Goal: Communication & Community: Answer question/provide support

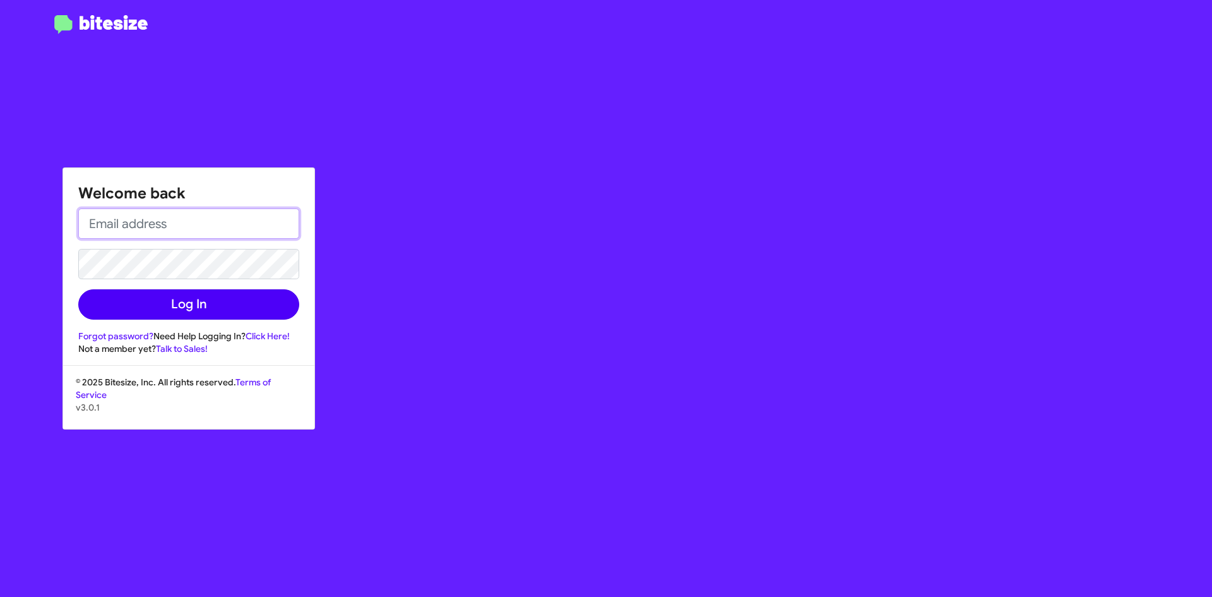
type input "[PERSON_NAME][EMAIL_ADDRESS][PERSON_NAME][DOMAIN_NAME]"
click at [206, 312] on button "Log In" at bounding box center [188, 304] width 221 height 30
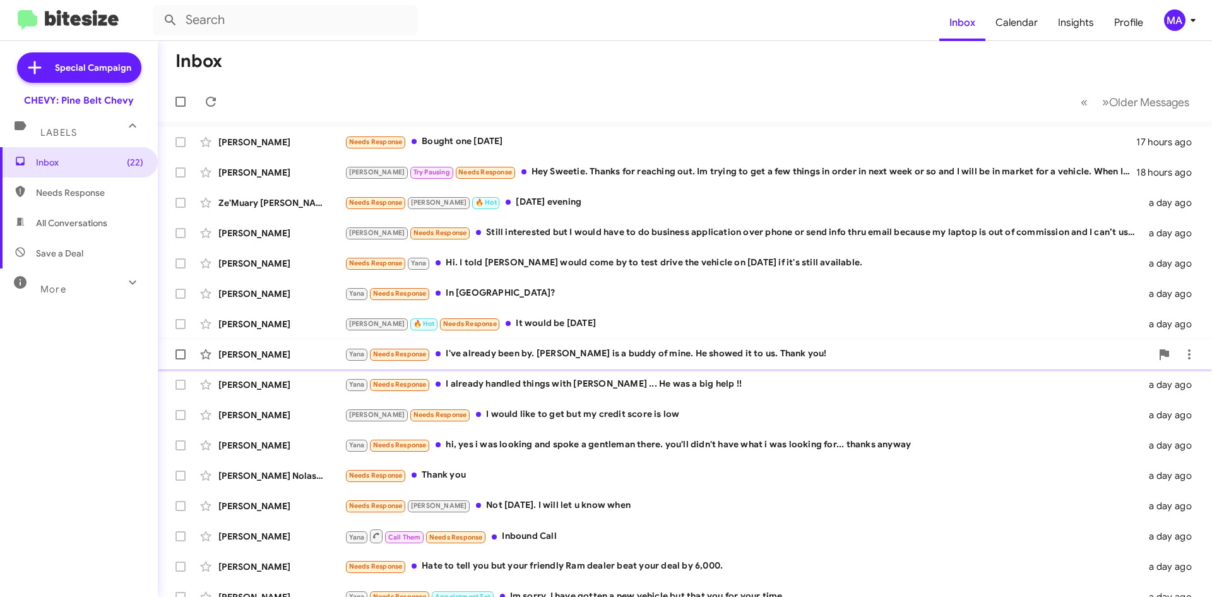
click at [635, 366] on div "[PERSON_NAME] Yana Needs Response I've already been by. [PERSON_NAME] is a budd…" at bounding box center [685, 354] width 1034 height 25
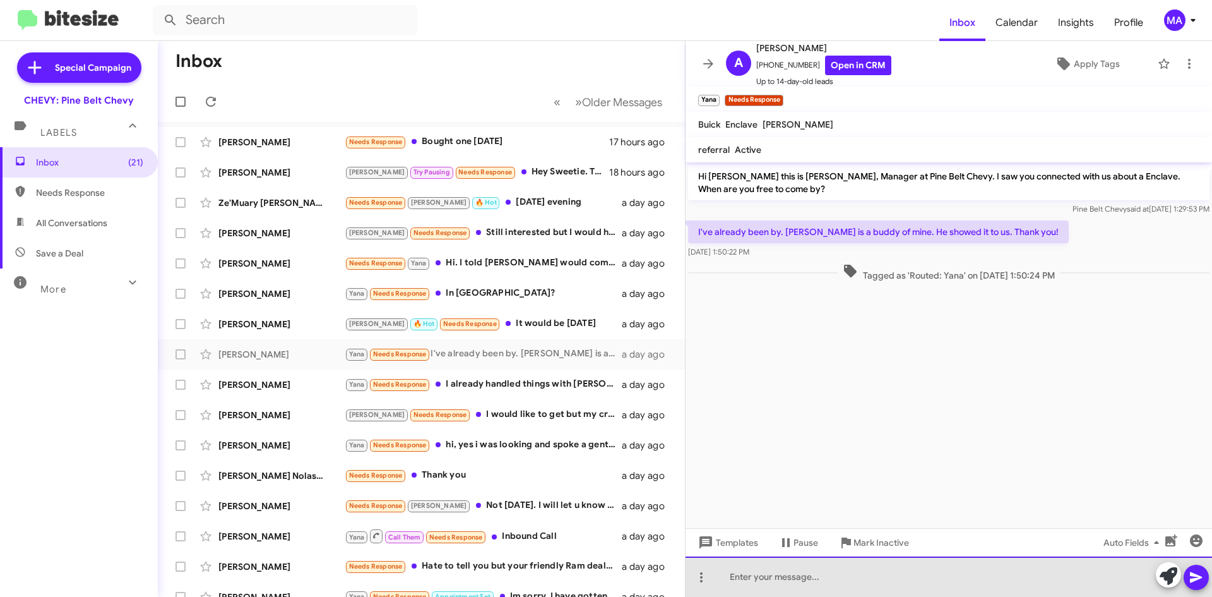
click at [802, 585] on div at bounding box center [949, 576] width 527 height 40
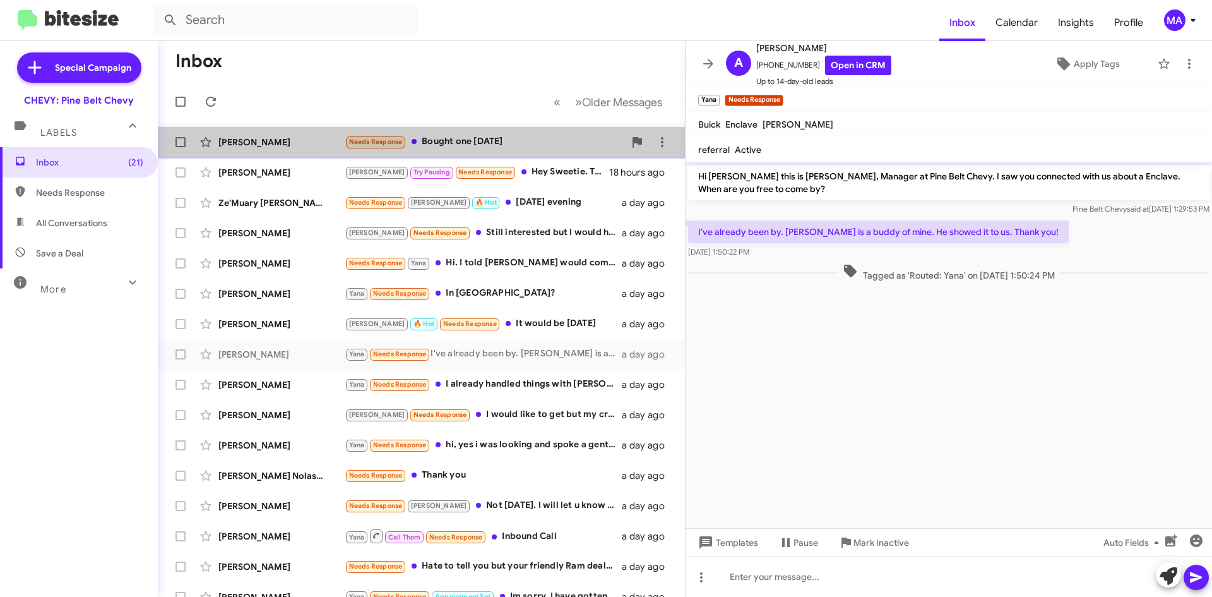
click at [489, 148] on div "Needs Response Bought one [DATE]" at bounding box center [485, 141] width 280 height 15
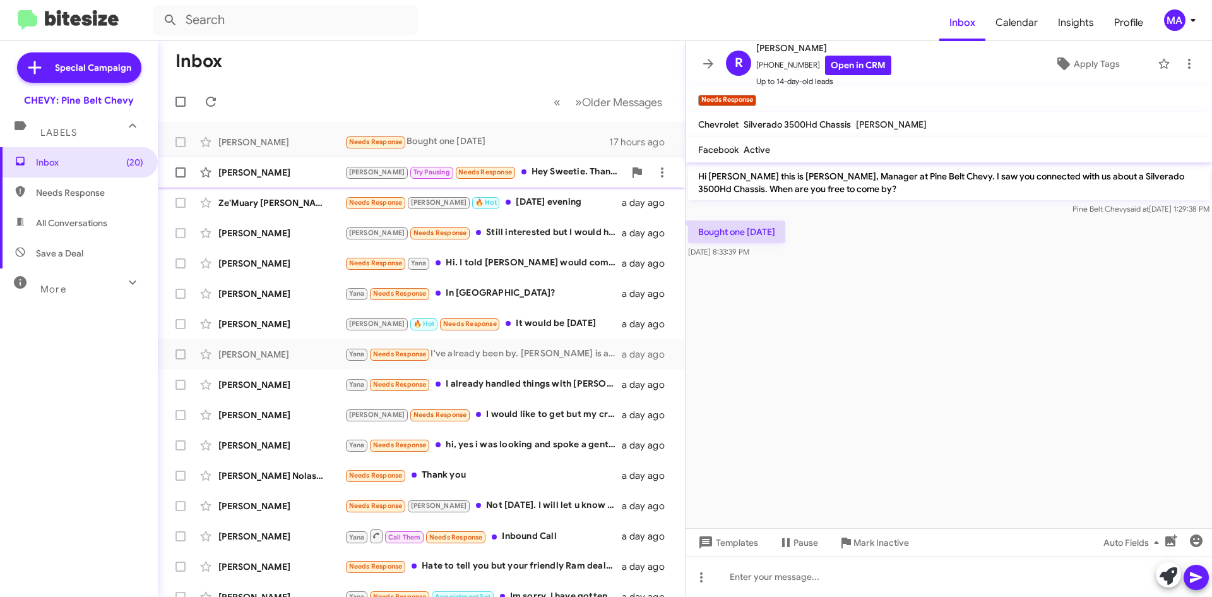
click at [546, 176] on div "[PERSON_NAME] Try Pausing Needs Response Hey [PERSON_NAME]. Thanks for reaching…" at bounding box center [485, 172] width 280 height 15
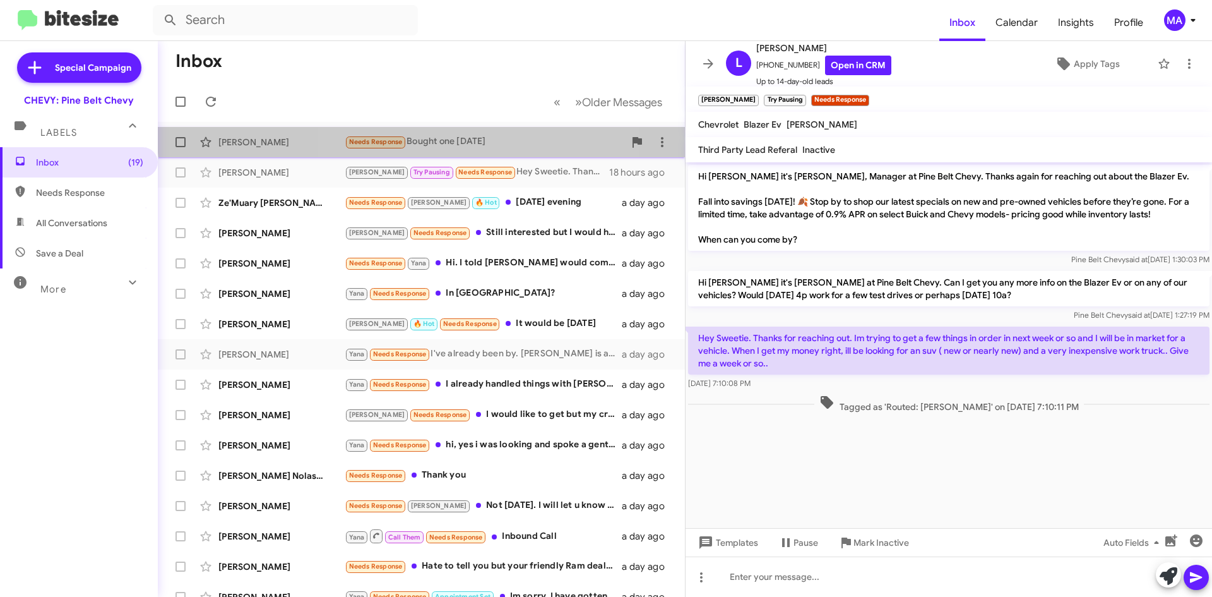
click at [487, 133] on div "[PERSON_NAME] Needs Response Bought one [DATE] 17 hours ago" at bounding box center [421, 141] width 507 height 25
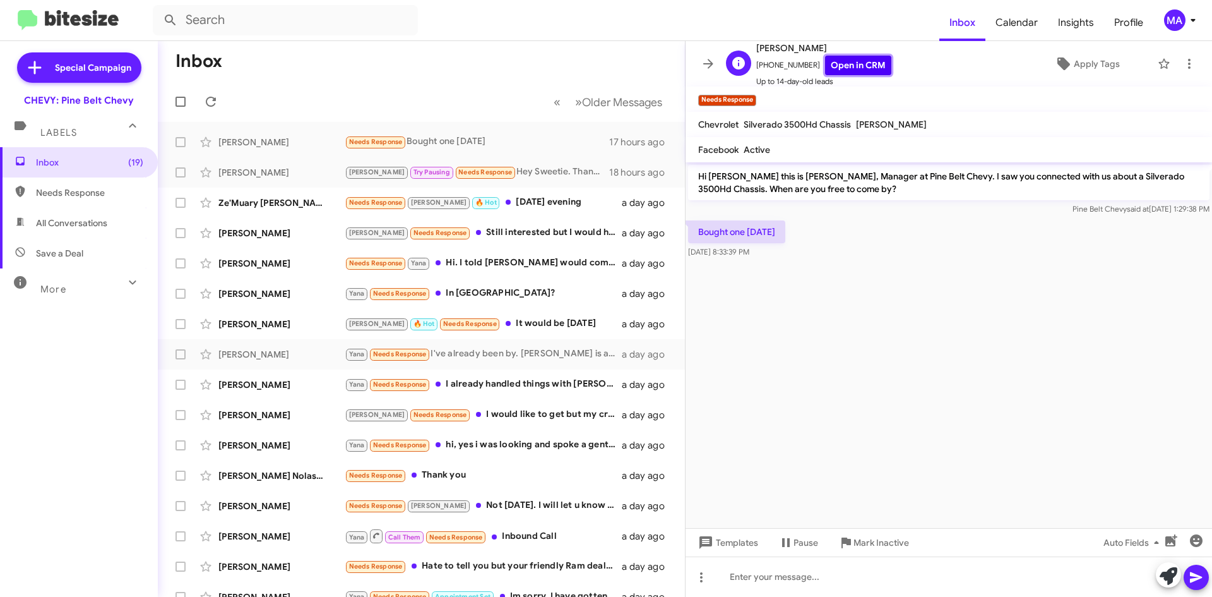
click at [840, 68] on link "Open in CRM" at bounding box center [858, 66] width 66 height 20
click at [1185, 63] on icon at bounding box center [1189, 63] width 15 height 15
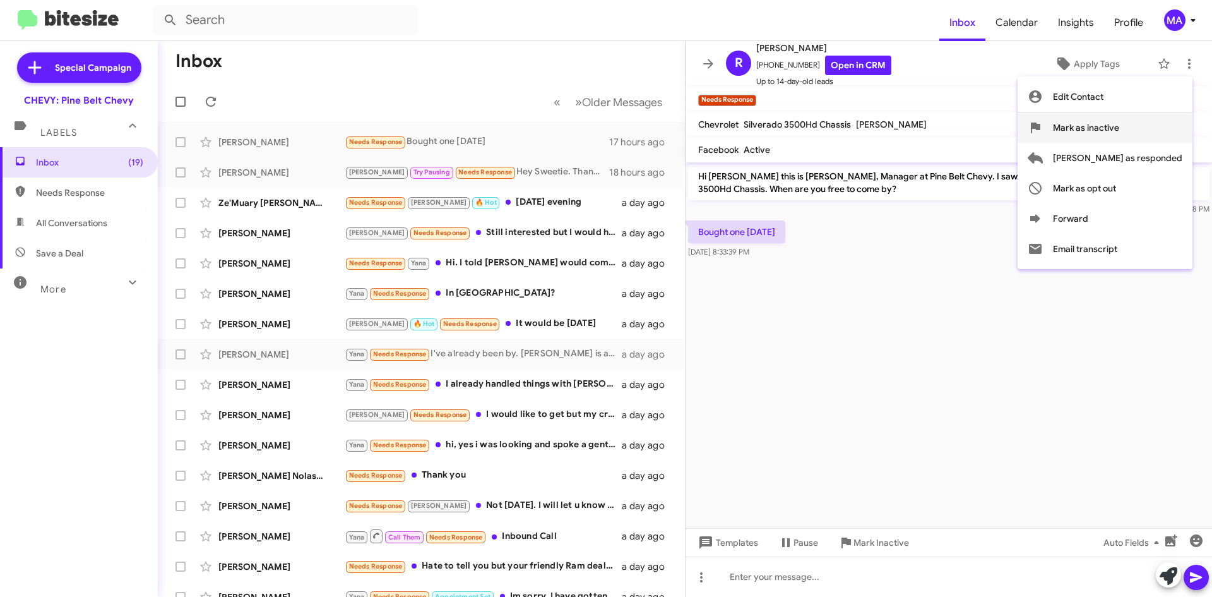
click at [1120, 125] on span "Mark as inactive" at bounding box center [1086, 127] width 66 height 30
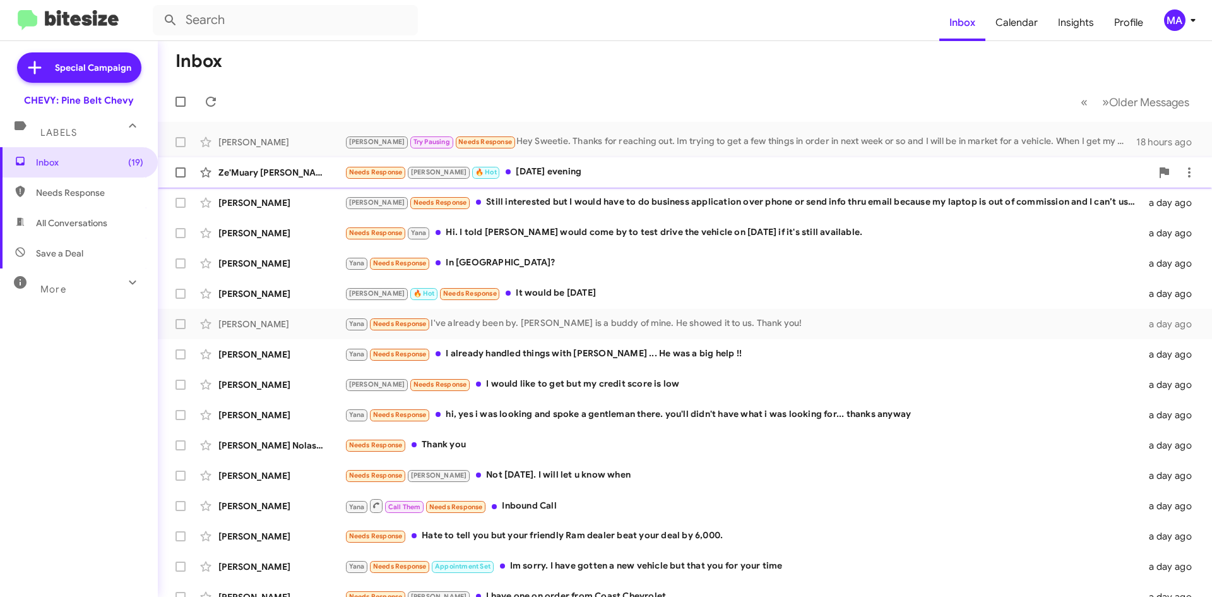
click at [611, 177] on div "Needs Response [PERSON_NAME] 🔥 Hot [DATE] evening" at bounding box center [748, 172] width 807 height 15
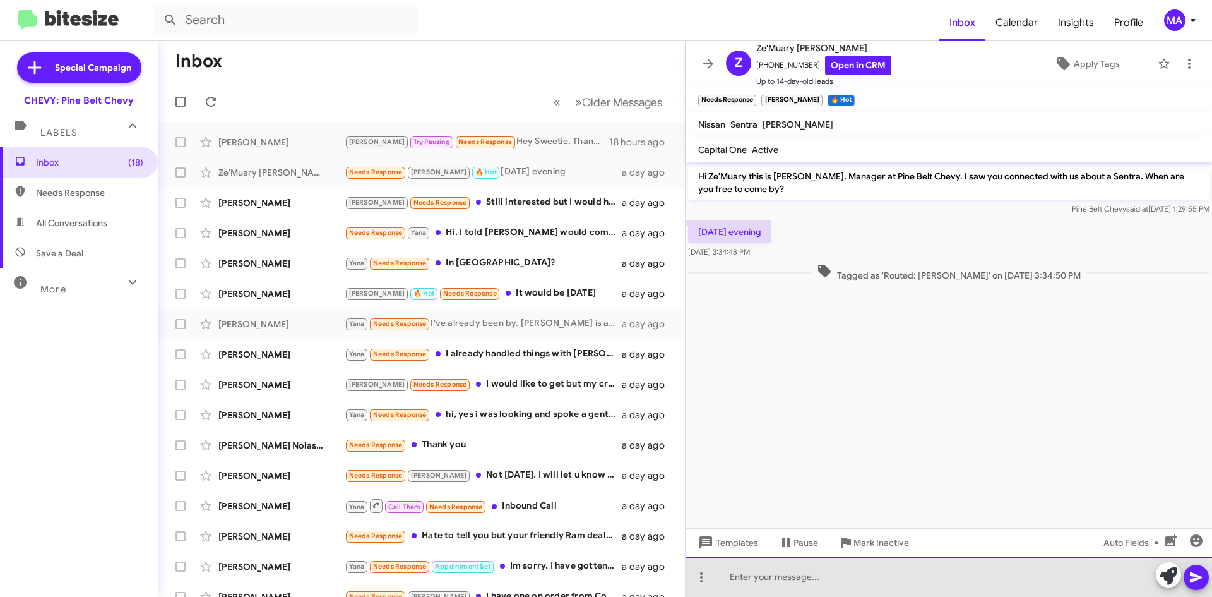
click at [748, 571] on div at bounding box center [949, 576] width 527 height 40
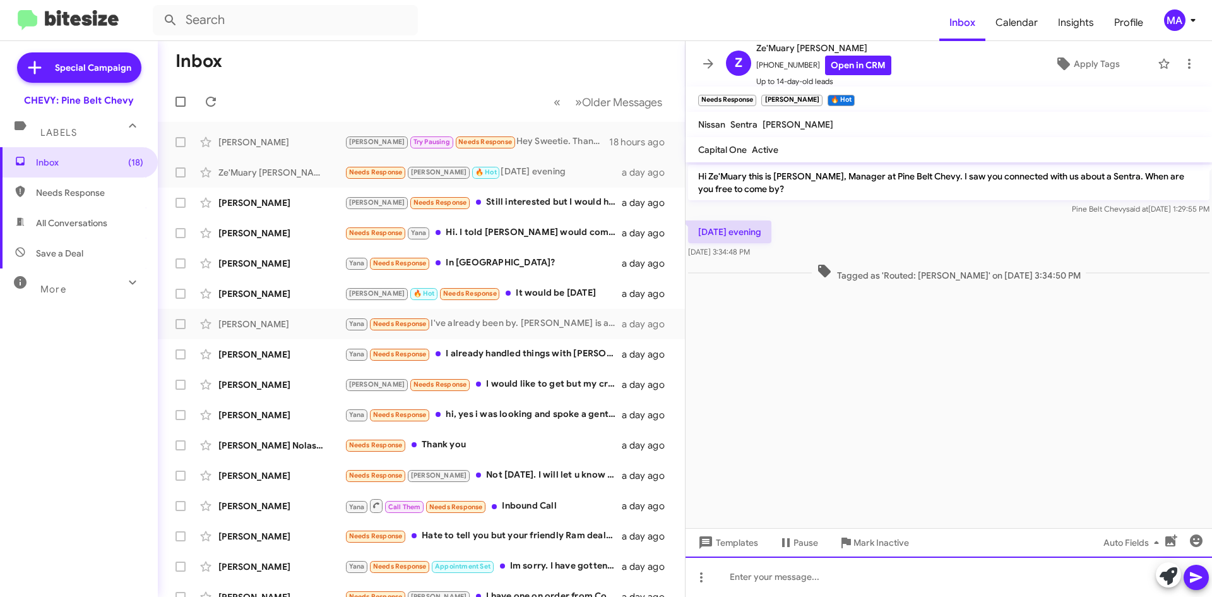
click at [754, 581] on div at bounding box center [949, 576] width 527 height 40
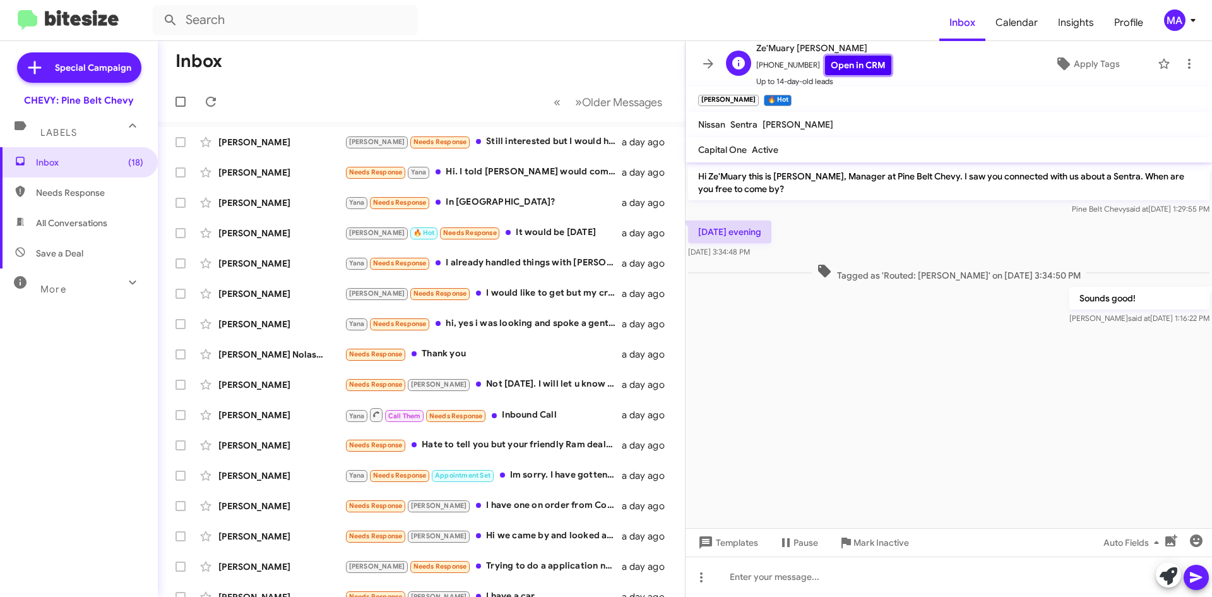
click at [863, 67] on link "Open in CRM" at bounding box center [858, 66] width 66 height 20
click at [517, 172] on div "Needs Response Yana Hi. I told [PERSON_NAME] would come by to test drive the ve…" at bounding box center [485, 172] width 280 height 15
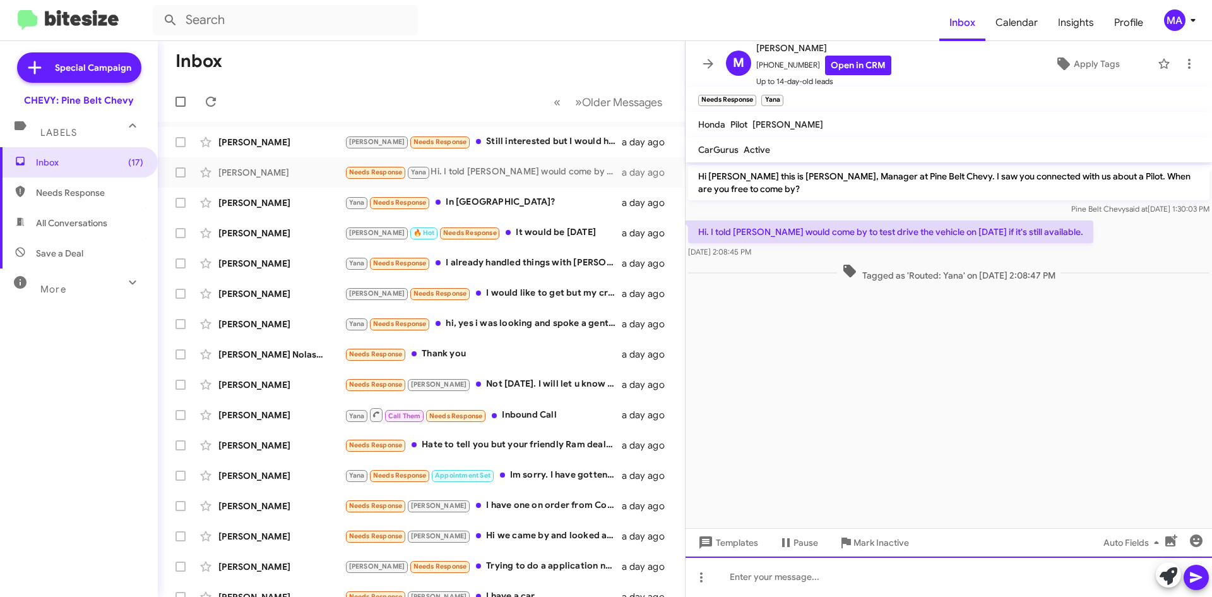
click at [811, 582] on div at bounding box center [949, 576] width 527 height 40
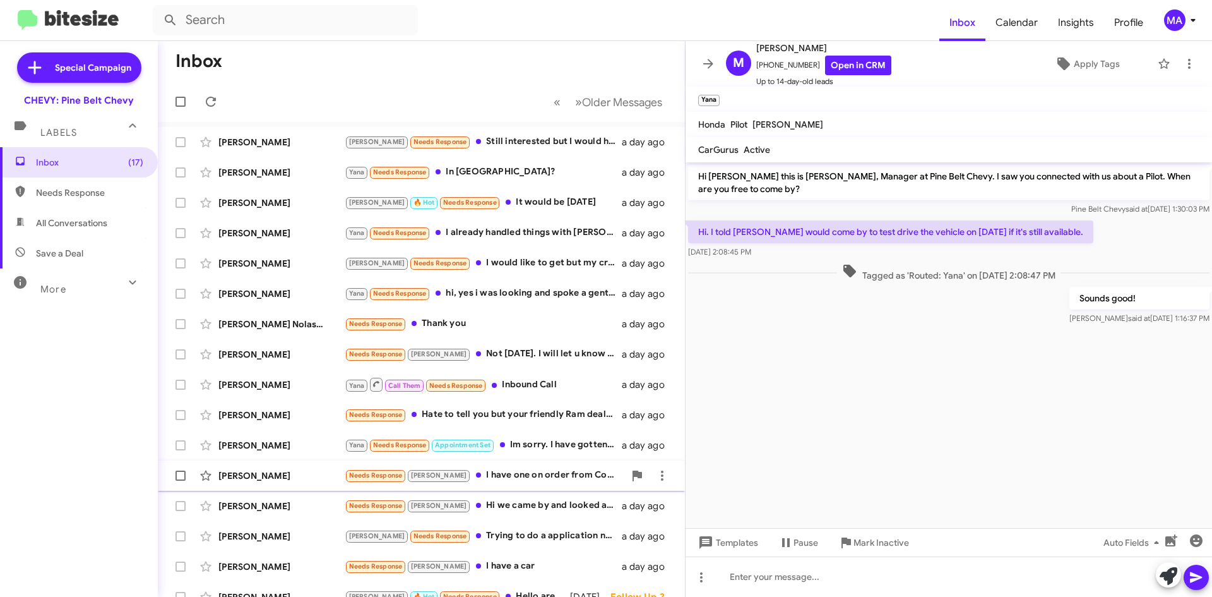
click at [539, 475] on div "Needs Response [PERSON_NAME] I have one on order from Coast Chevrolet" at bounding box center [485, 475] width 280 height 15
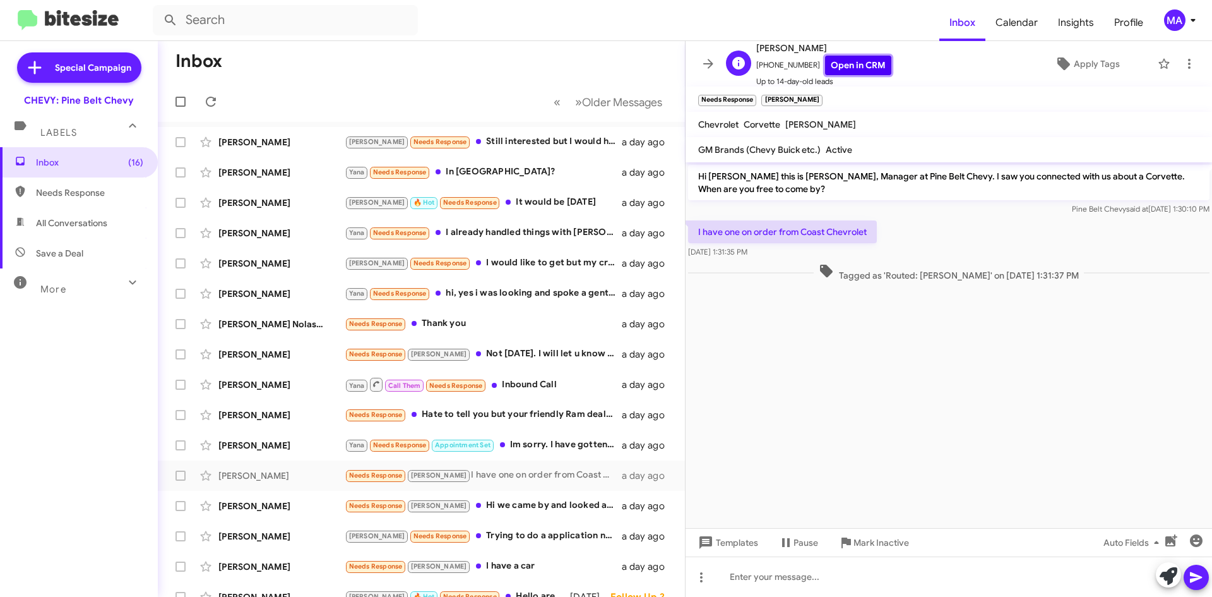
click at [851, 68] on link "Open in CRM" at bounding box center [858, 66] width 66 height 20
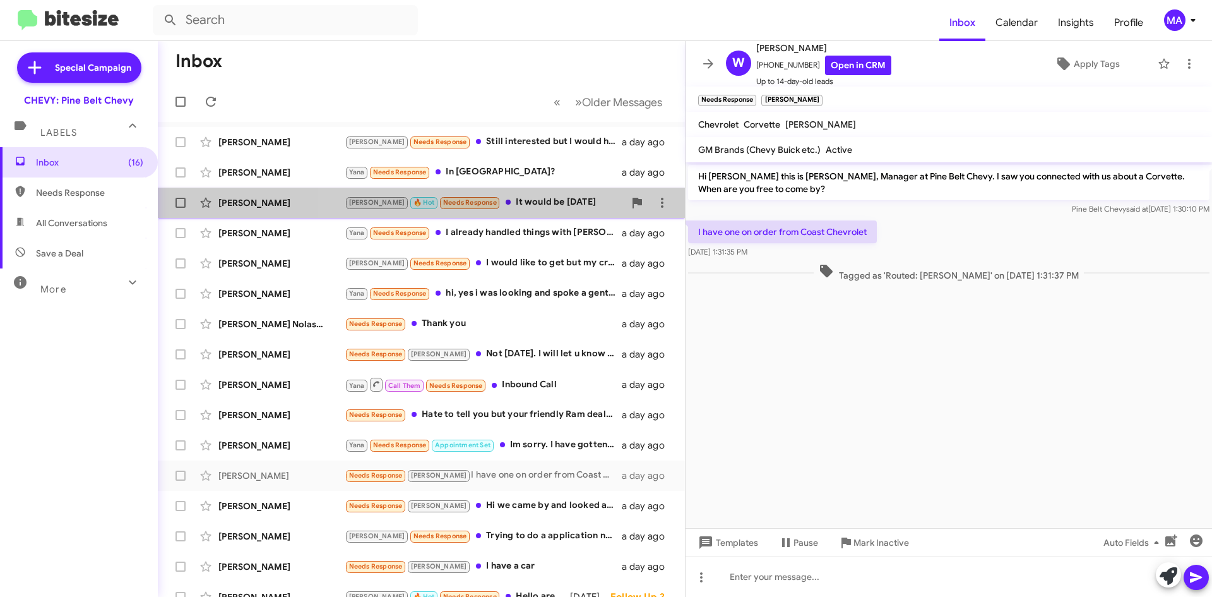
click at [535, 215] on span "[PERSON_NAME] [PERSON_NAME] 🔥 Hot Needs Response It would be [DATE] a day ago" at bounding box center [421, 203] width 527 height 30
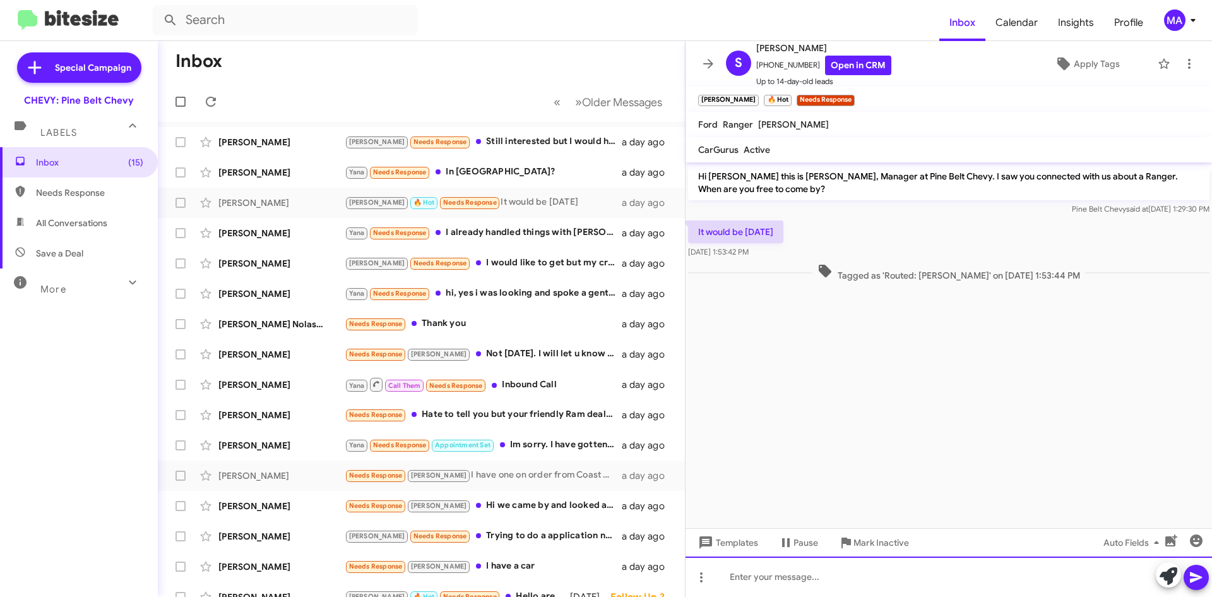
click at [785, 575] on div at bounding box center [949, 576] width 527 height 40
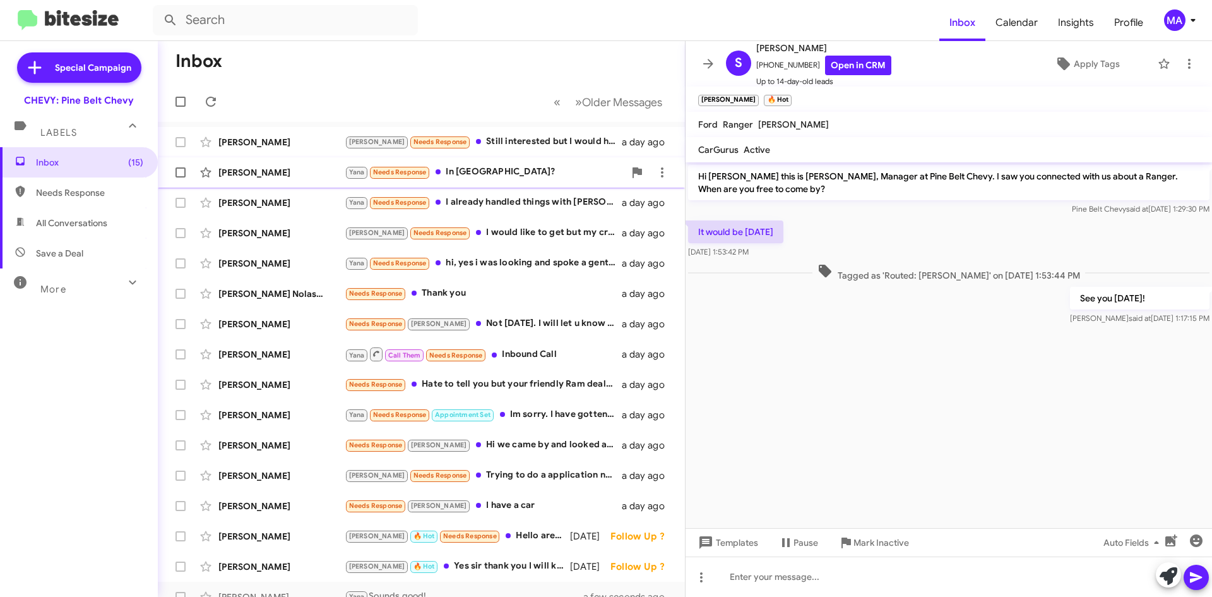
click at [523, 177] on div "Yana Needs Response In Hattiesburg?" at bounding box center [485, 172] width 280 height 15
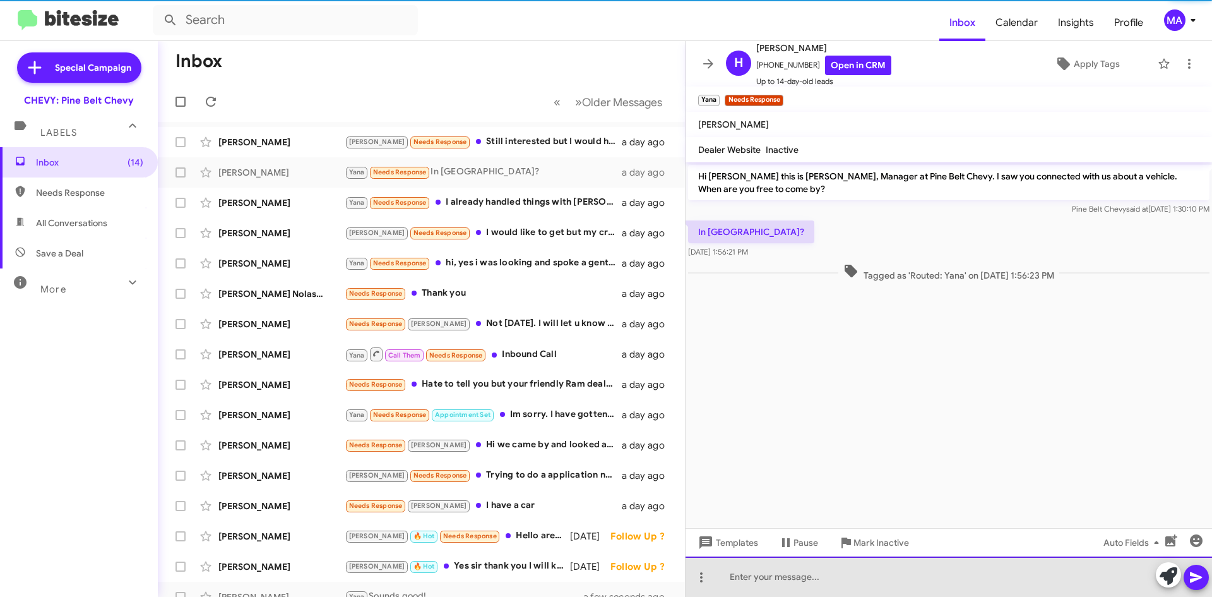
click at [797, 587] on div at bounding box center [949, 576] width 527 height 40
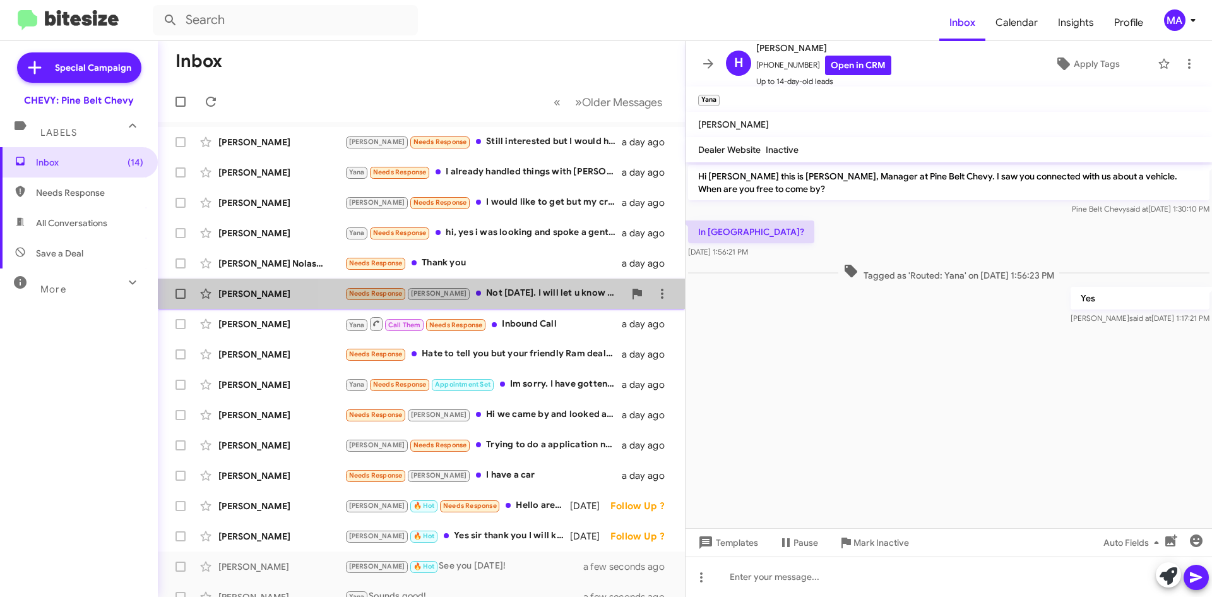
click at [528, 296] on div "Needs Response [PERSON_NAME] Not [DATE]. I will let u know when" at bounding box center [485, 293] width 280 height 15
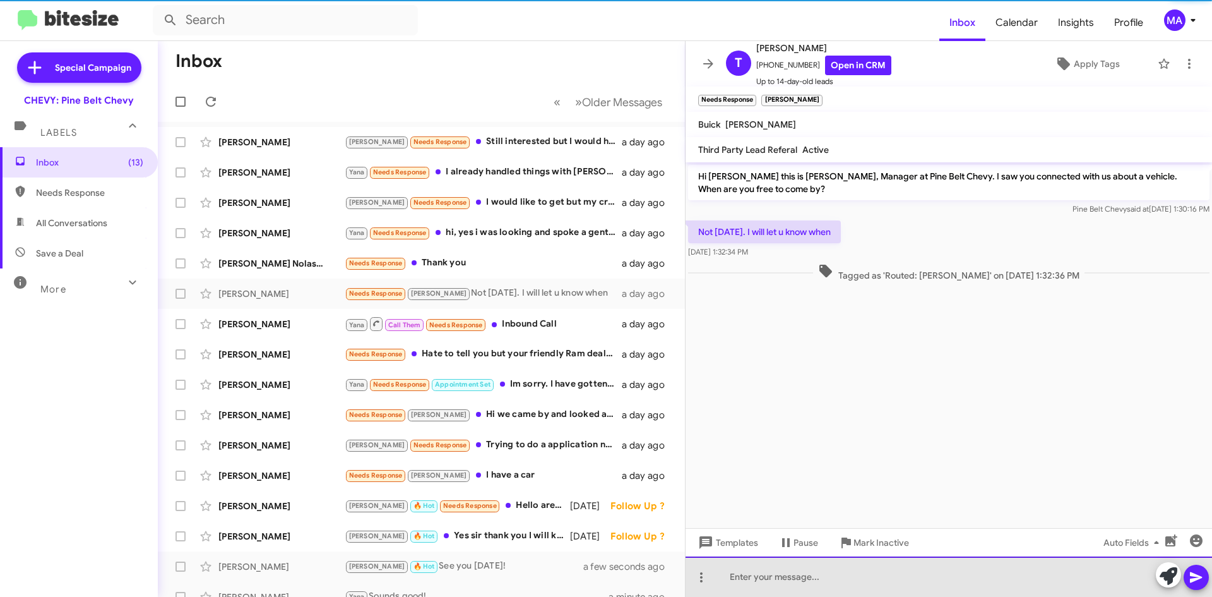
click at [785, 579] on div at bounding box center [949, 576] width 527 height 40
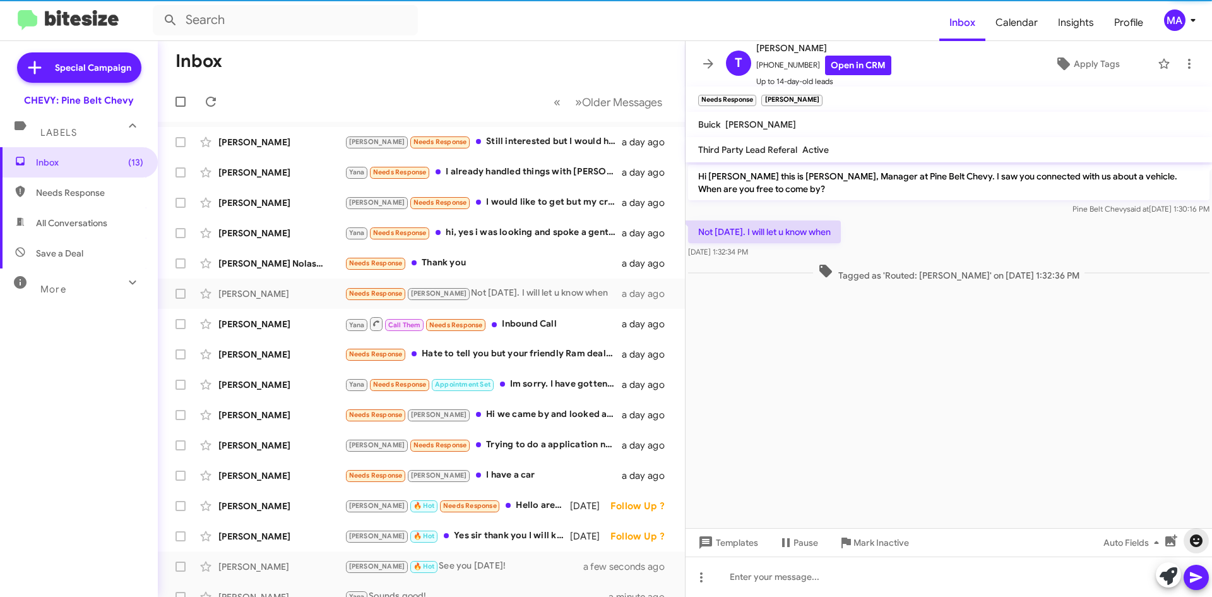
click at [1194, 541] on icon "button" at bounding box center [1196, 540] width 13 height 13
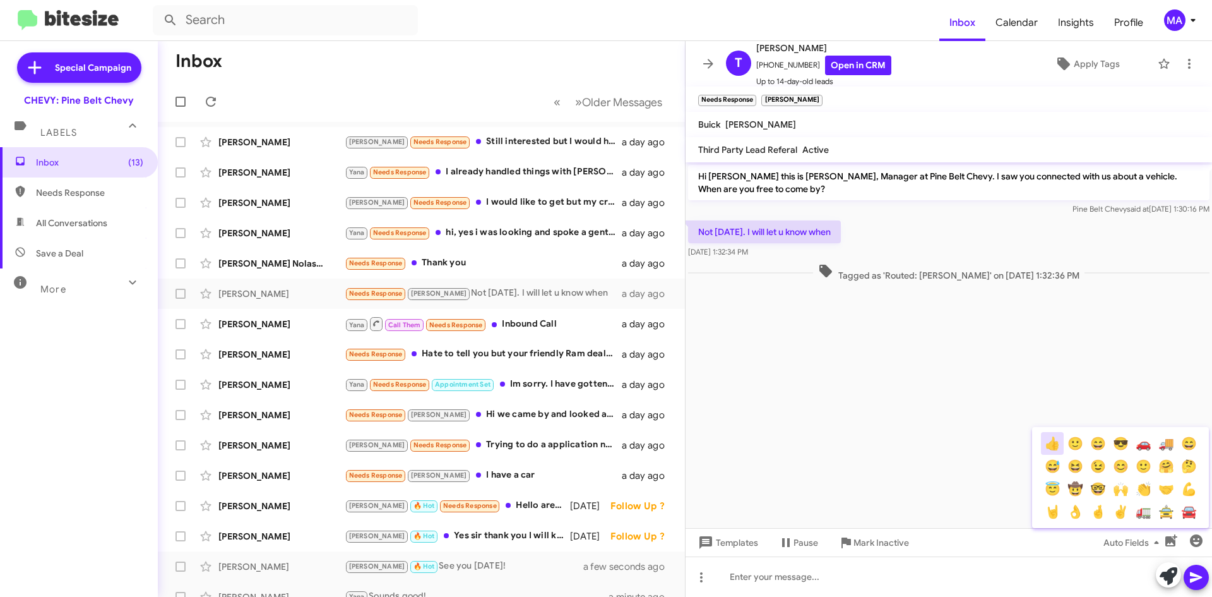
click at [1058, 445] on button "👍" at bounding box center [1052, 443] width 23 height 23
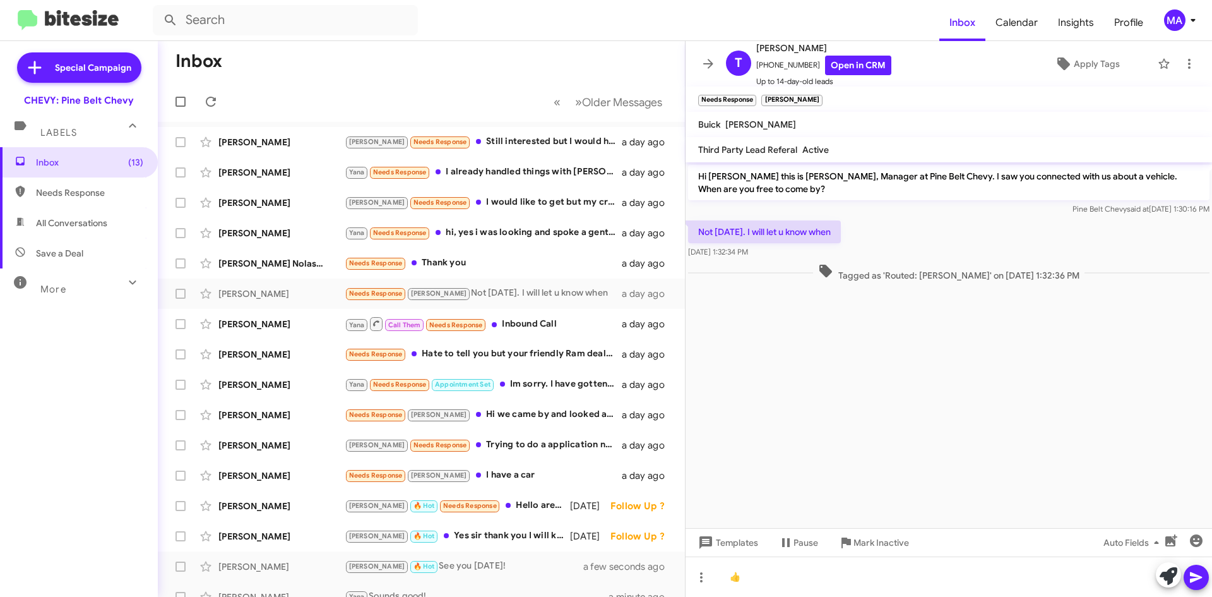
click at [1200, 573] on icon at bounding box center [1196, 577] width 15 height 15
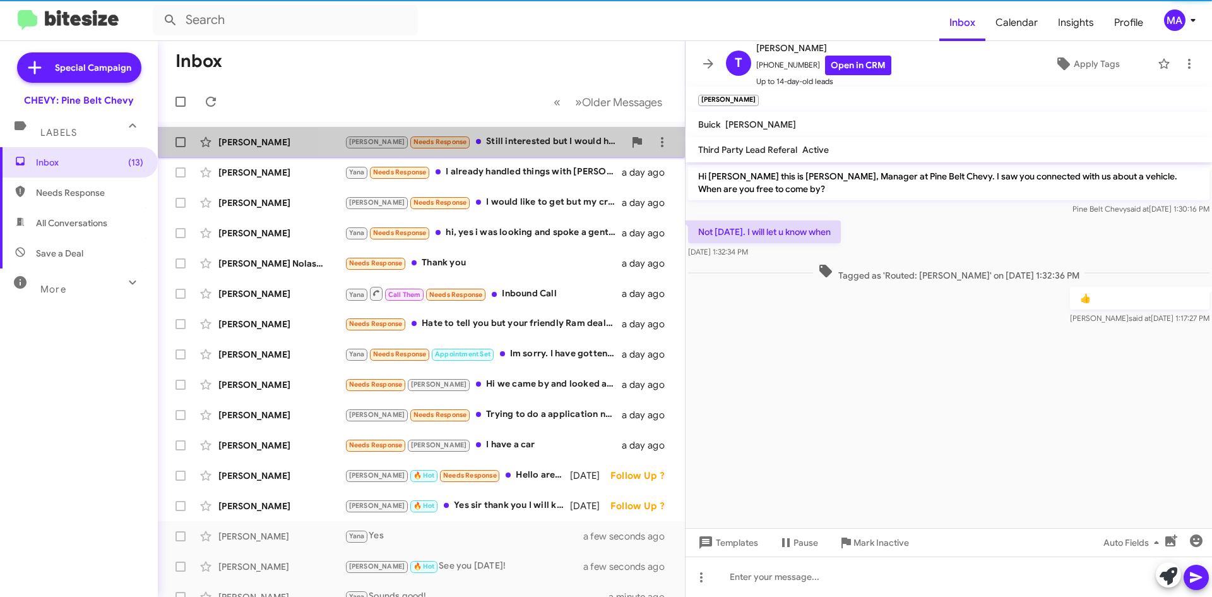
click at [516, 146] on div "[PERSON_NAME] Needs Response Still interested but I would have to do business a…" at bounding box center [485, 141] width 280 height 15
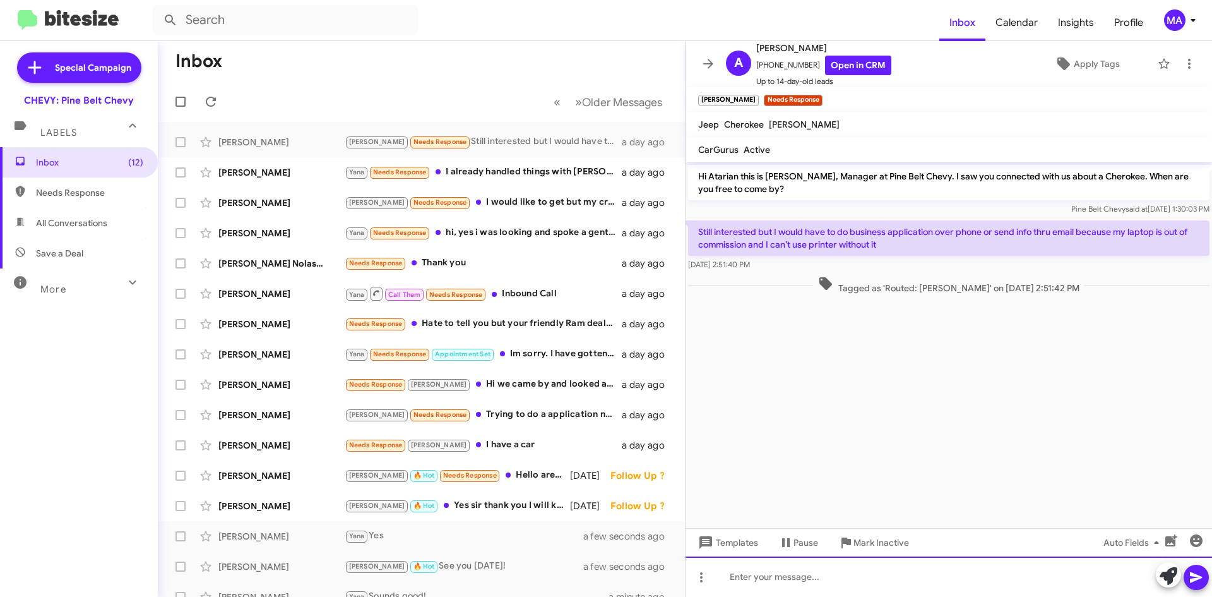
click at [797, 581] on div at bounding box center [949, 576] width 527 height 40
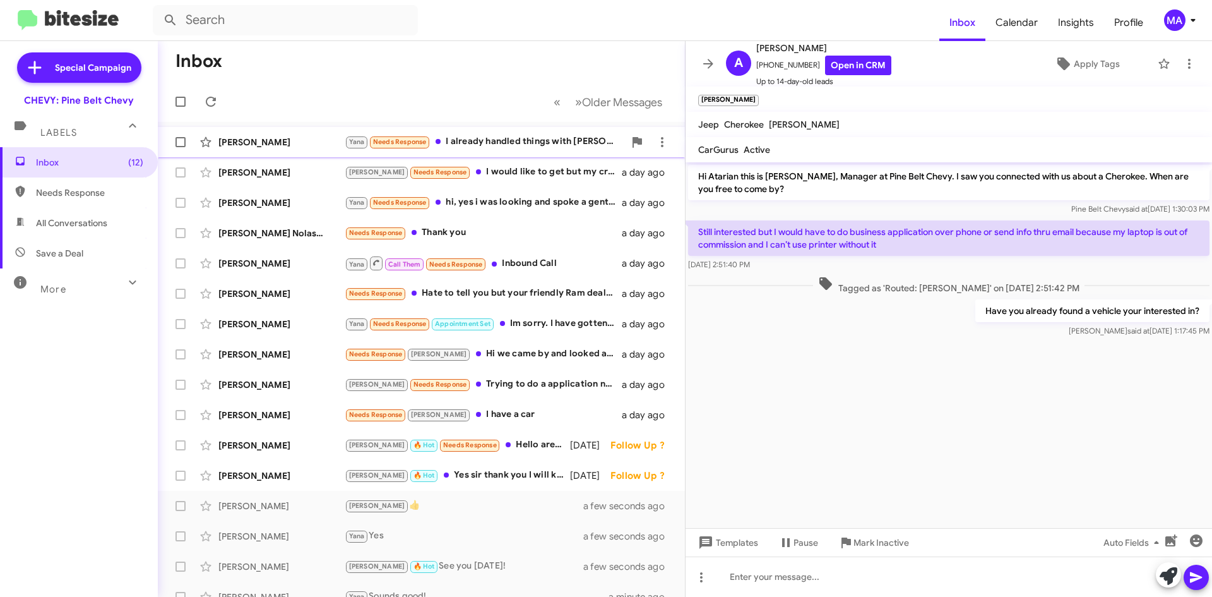
click at [515, 141] on div "Yana Needs Response I already handled things with [PERSON_NAME] ... He was a bi…" at bounding box center [485, 141] width 280 height 15
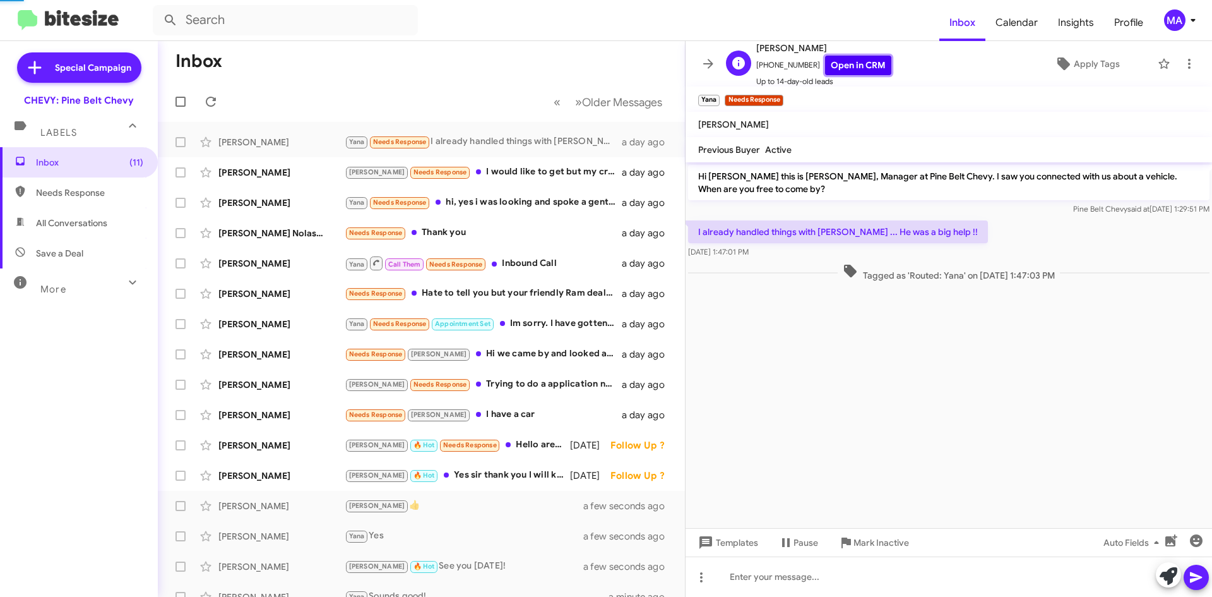
click at [854, 71] on link "Open in CRM" at bounding box center [858, 66] width 66 height 20
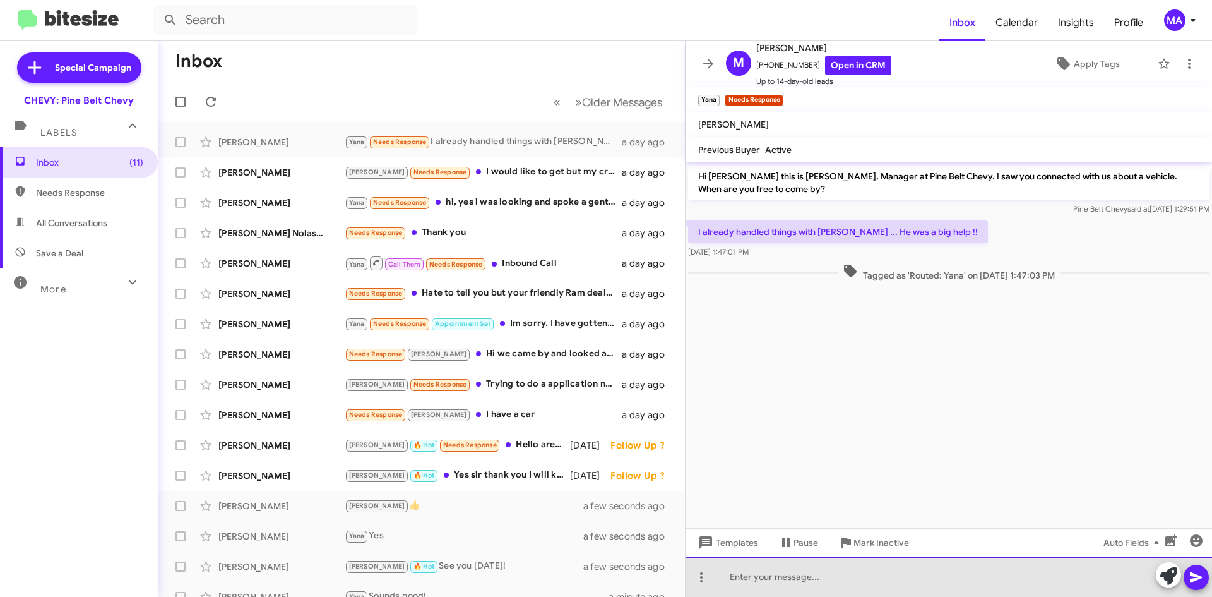
click at [765, 587] on div at bounding box center [949, 576] width 527 height 40
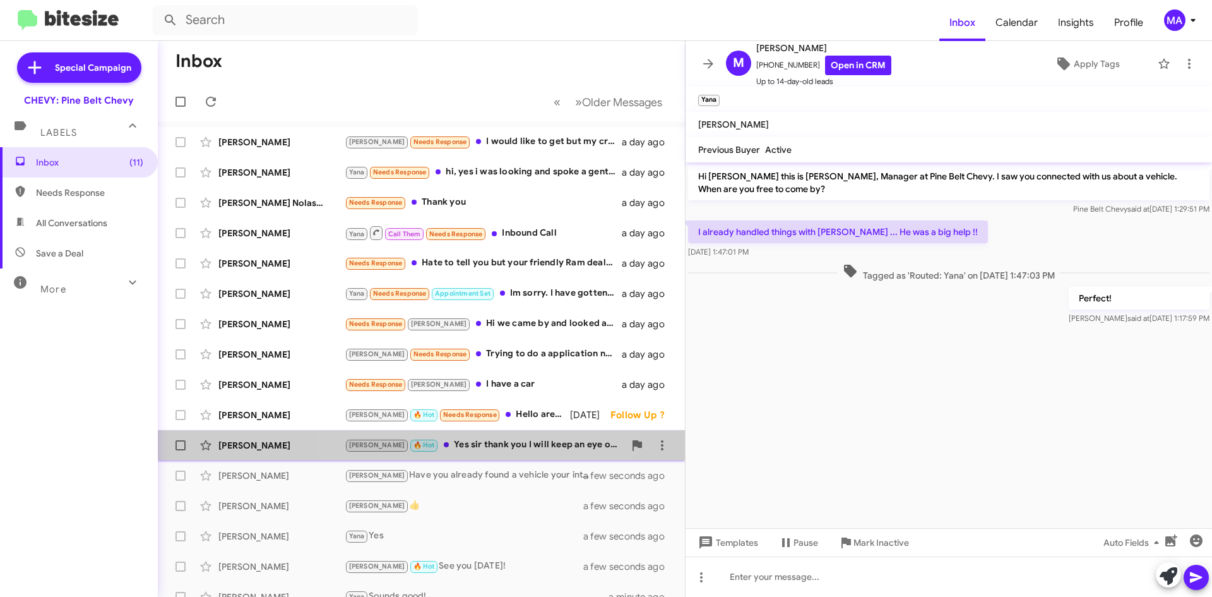
click at [494, 450] on div "[PERSON_NAME] 🔥 Hot Yes sir thank you I will keep an eye out for the [GEOGRAPHI…" at bounding box center [485, 445] width 280 height 15
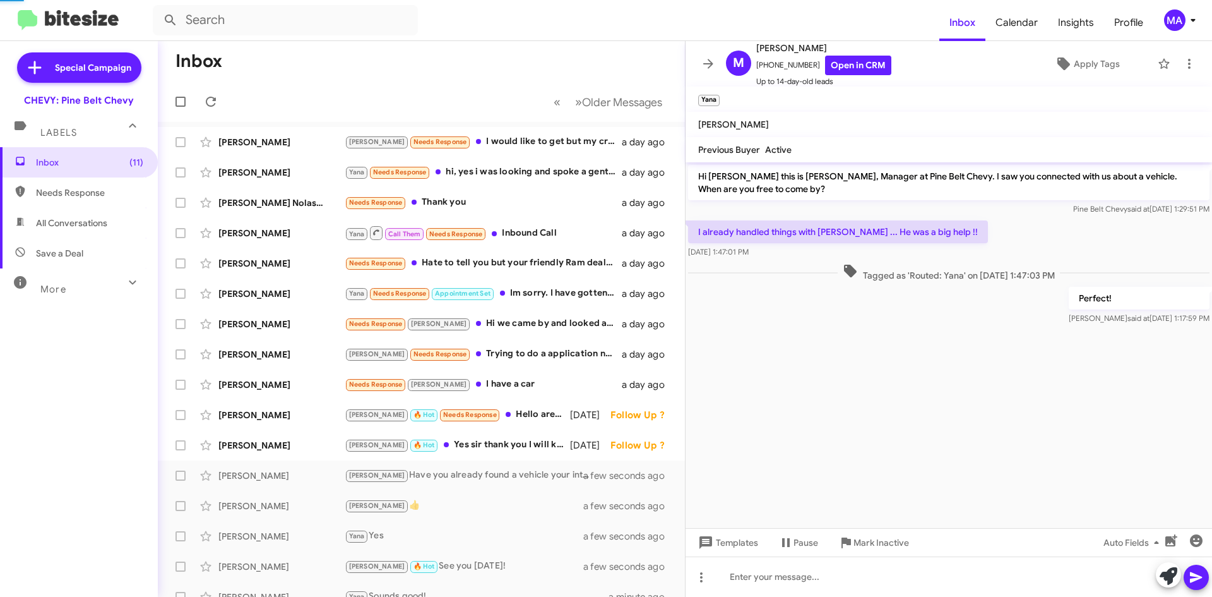
scroll to position [638, 0]
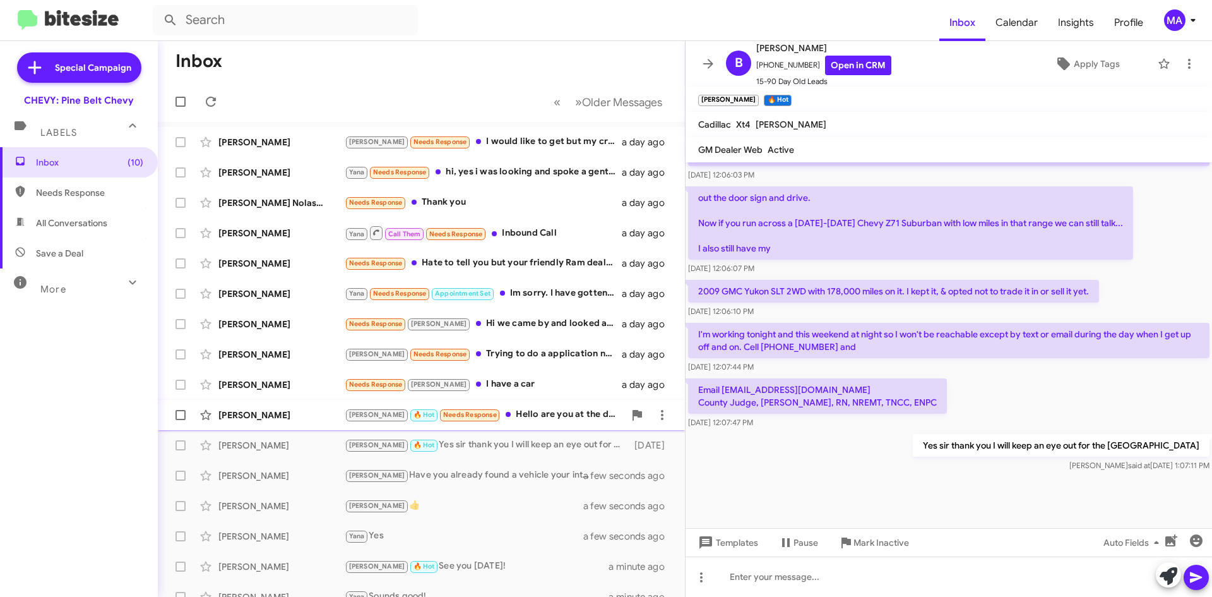
click at [537, 413] on div "[PERSON_NAME] 🔥 Hot Needs Response Hello are you at the dealership [DATE]" at bounding box center [485, 414] width 280 height 15
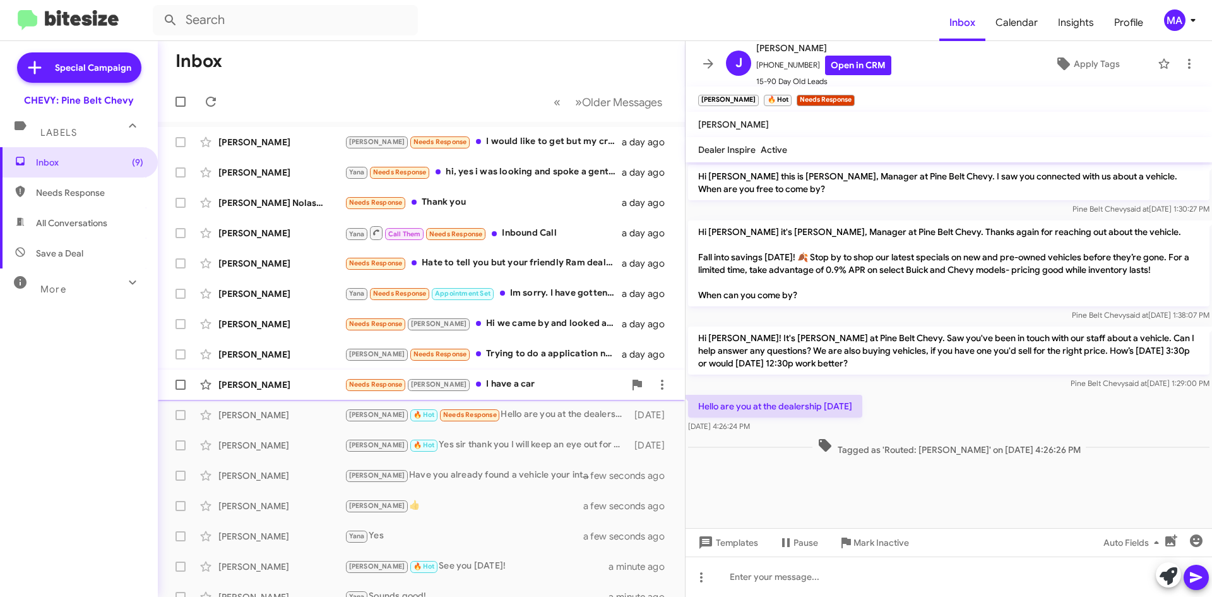
click at [504, 376] on div "[PERSON_NAME] Needs Response [PERSON_NAME] I have a car a day ago" at bounding box center [421, 384] width 507 height 25
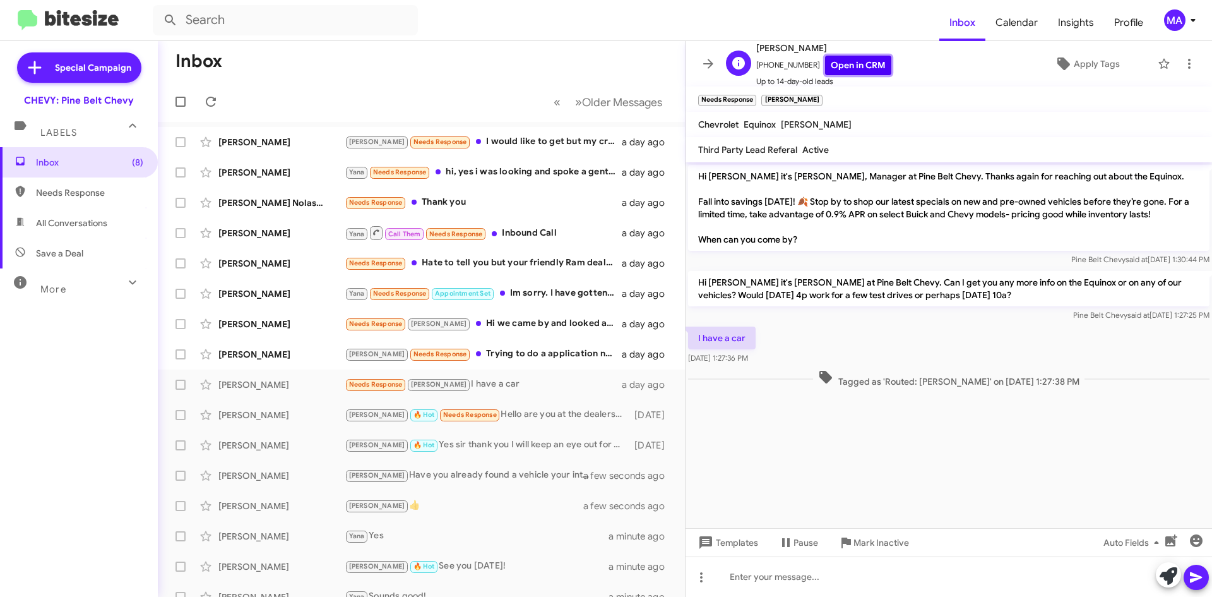
click at [864, 67] on link "Open in CRM" at bounding box center [858, 66] width 66 height 20
click at [1184, 60] on icon at bounding box center [1189, 63] width 15 height 15
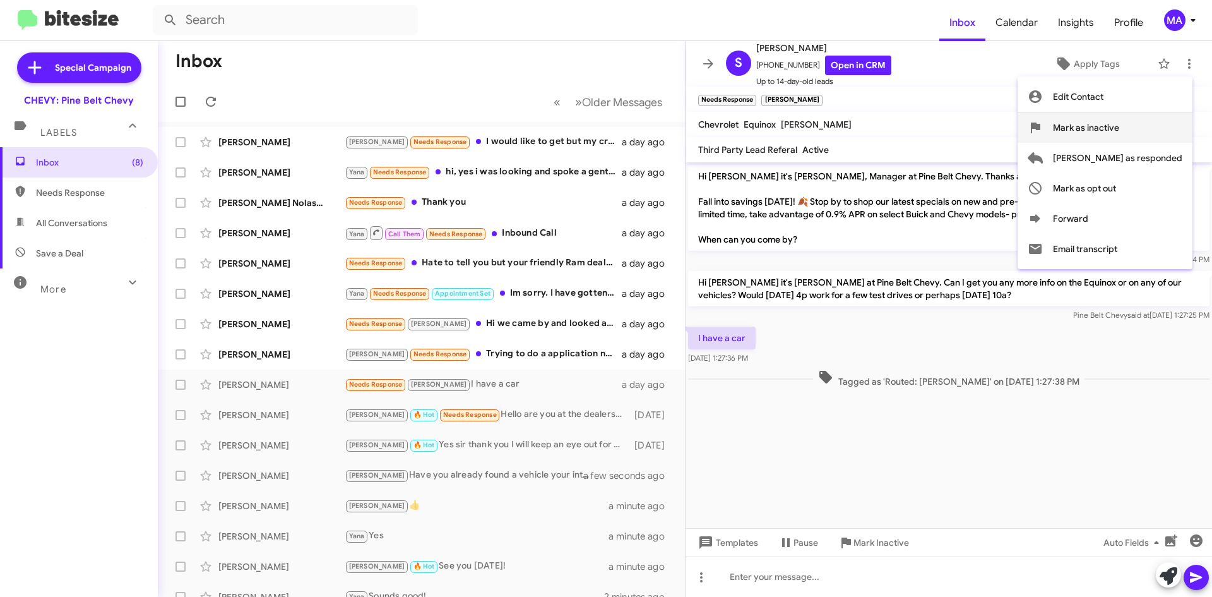
click at [1120, 130] on span "Mark as inactive" at bounding box center [1086, 127] width 66 height 30
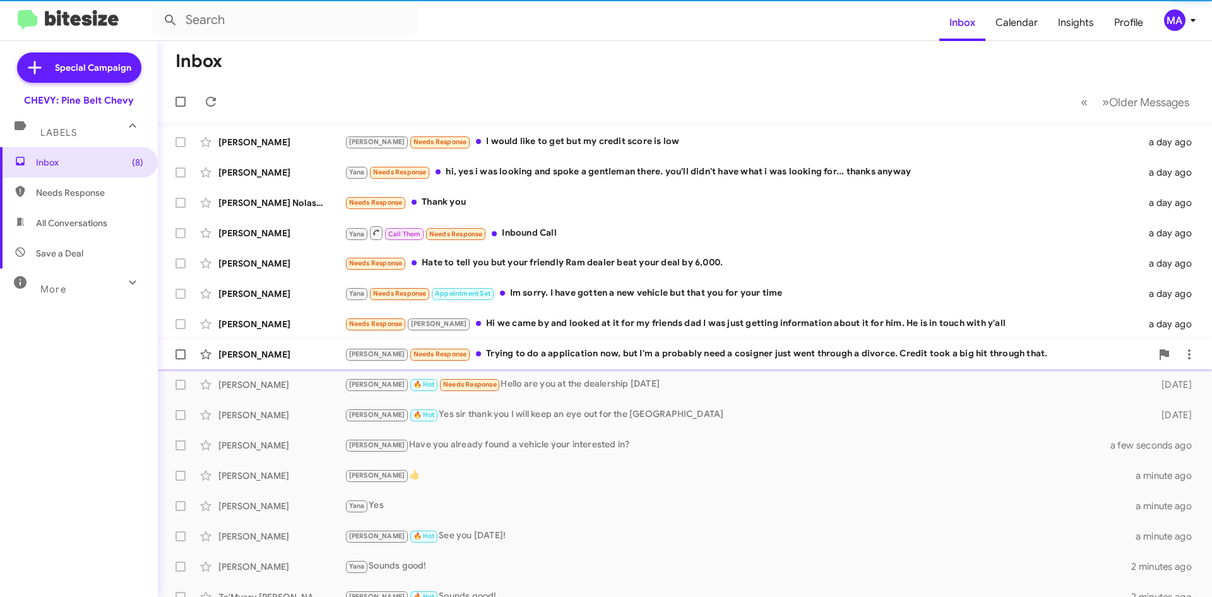
click at [509, 352] on div "[PERSON_NAME] Needs Response Trying to do a application now, but I'm a probably…" at bounding box center [748, 354] width 807 height 15
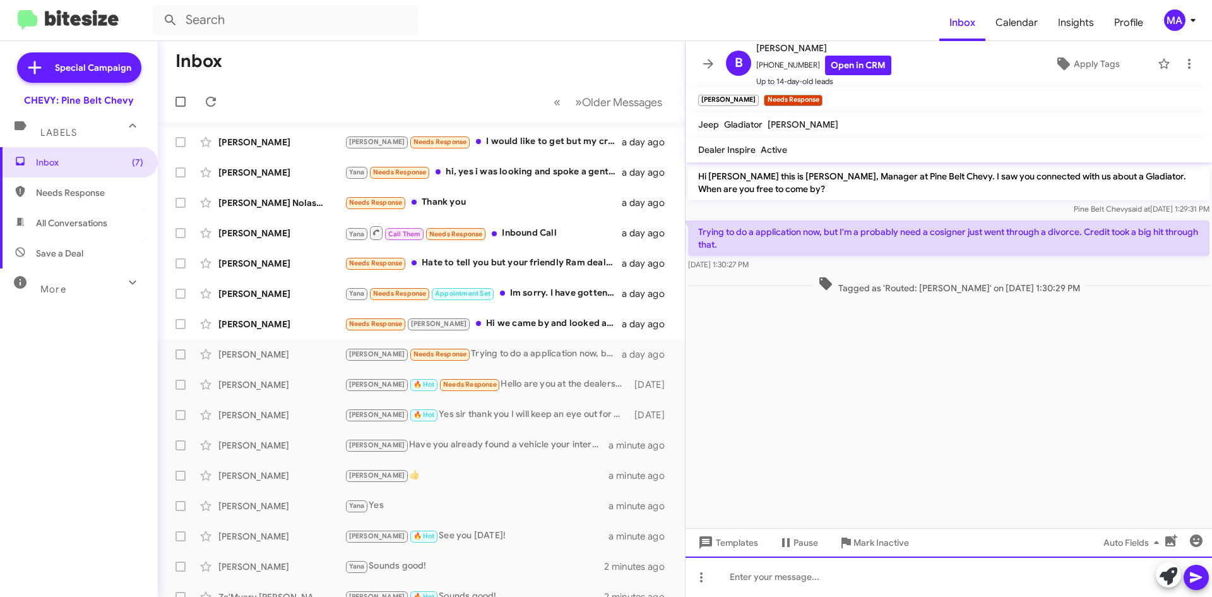
click at [782, 564] on div at bounding box center [949, 576] width 527 height 40
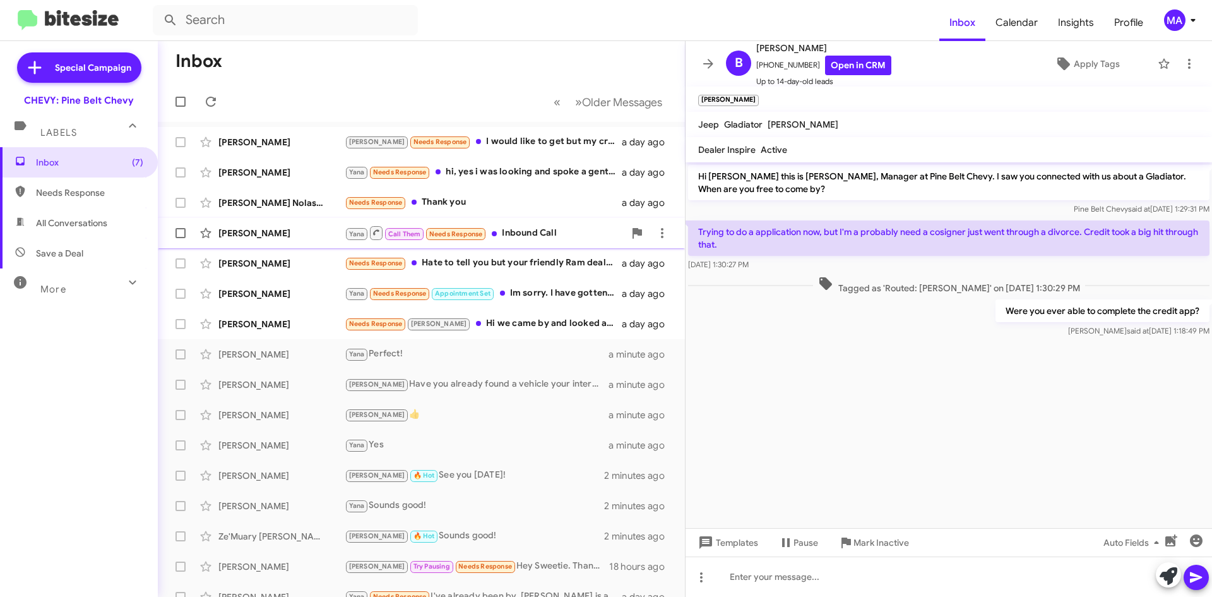
click at [513, 234] on div "Yana Call Them Needs Response Inbound Call" at bounding box center [485, 233] width 280 height 16
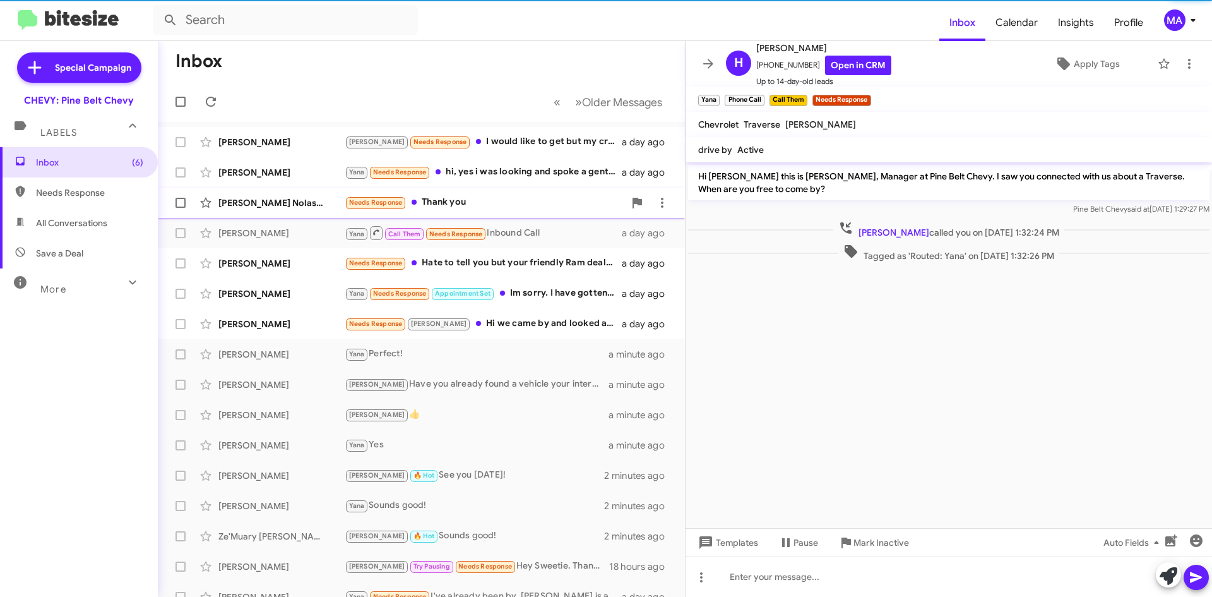
click at [475, 200] on div "Needs Response Thank you" at bounding box center [485, 202] width 280 height 15
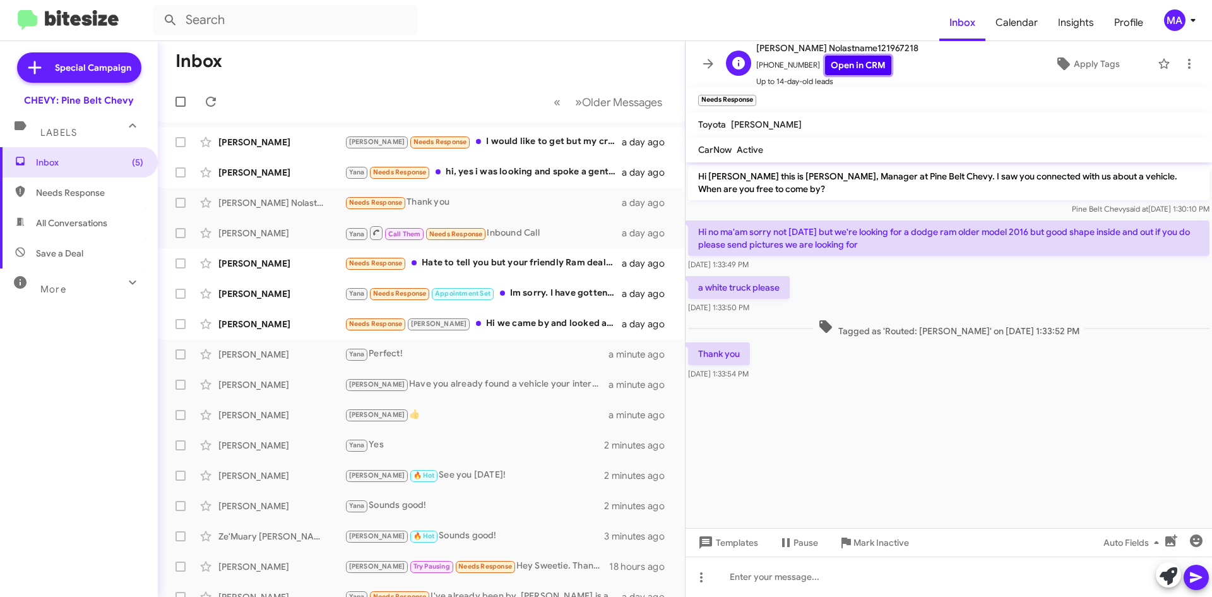
click at [837, 69] on link "Open in CRM" at bounding box center [858, 66] width 66 height 20
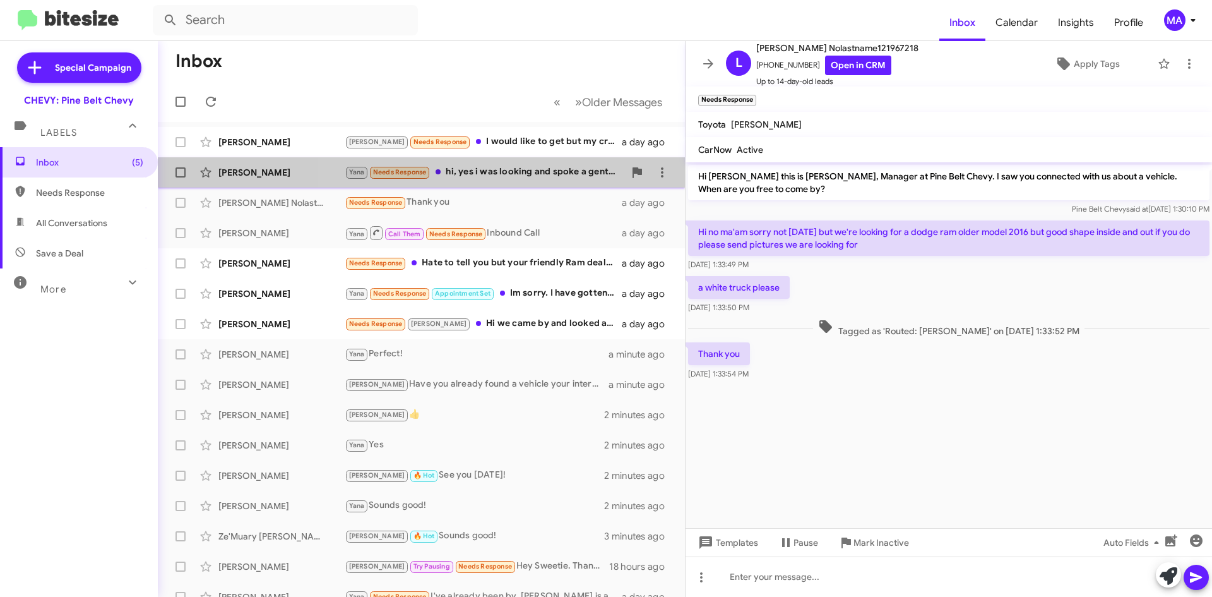
click at [506, 179] on div "Yana Needs Response hi, yes i was looking and spoke a gentleman there. you'll d…" at bounding box center [485, 172] width 280 height 15
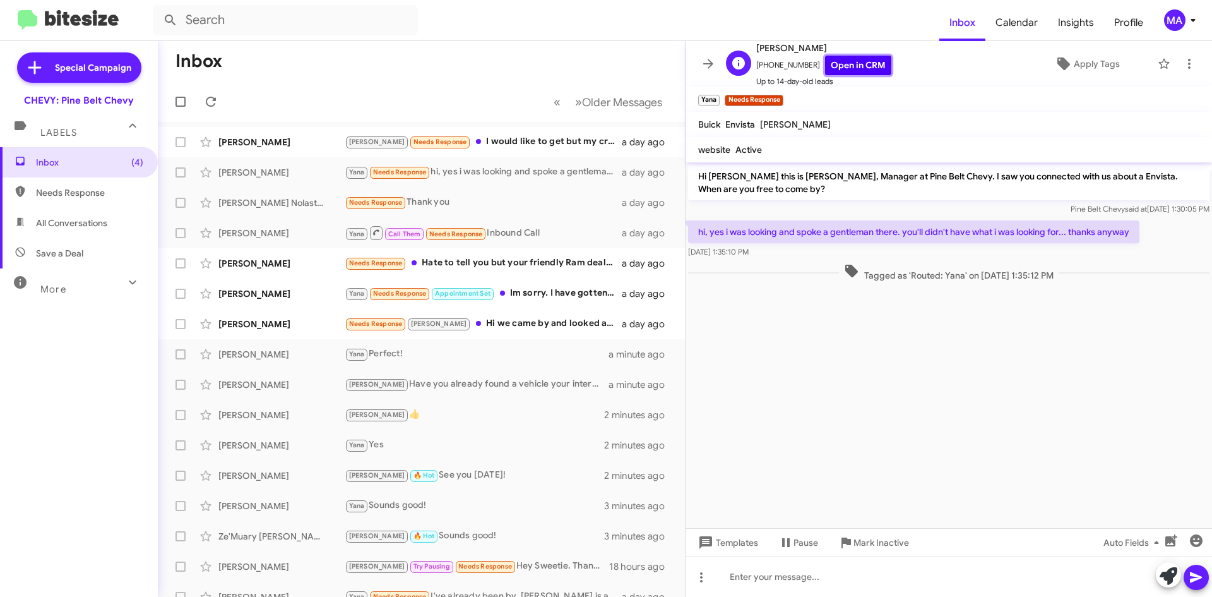
click at [835, 71] on link "Open in CRM" at bounding box center [858, 66] width 66 height 20
click at [1182, 57] on icon at bounding box center [1189, 63] width 15 height 15
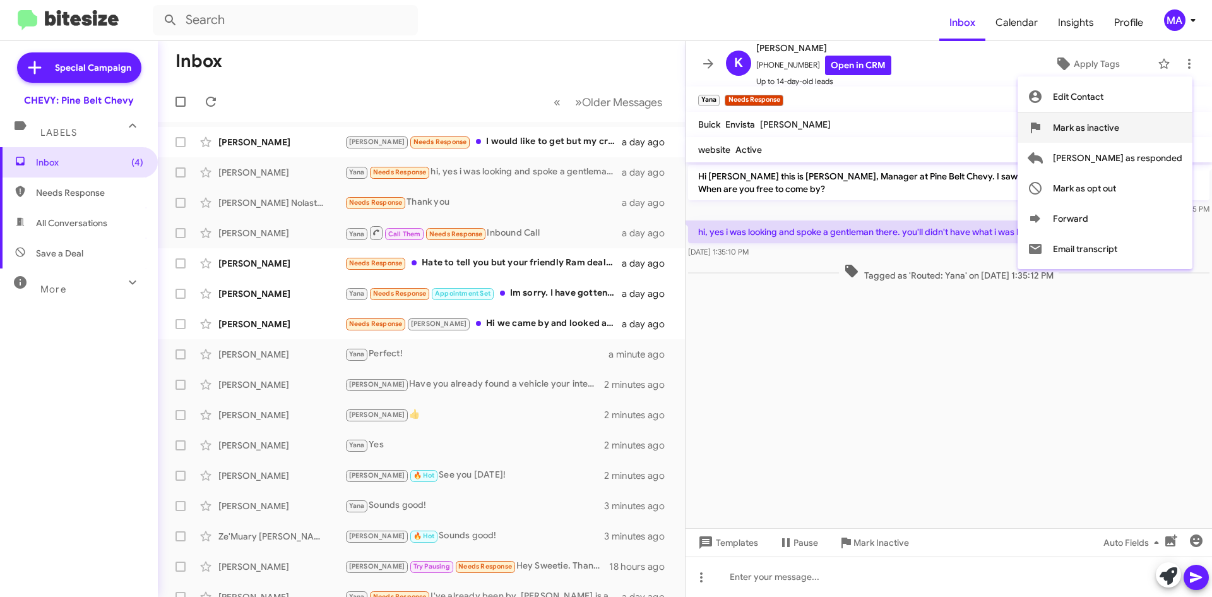
click at [1120, 125] on span "Mark as inactive" at bounding box center [1086, 127] width 66 height 30
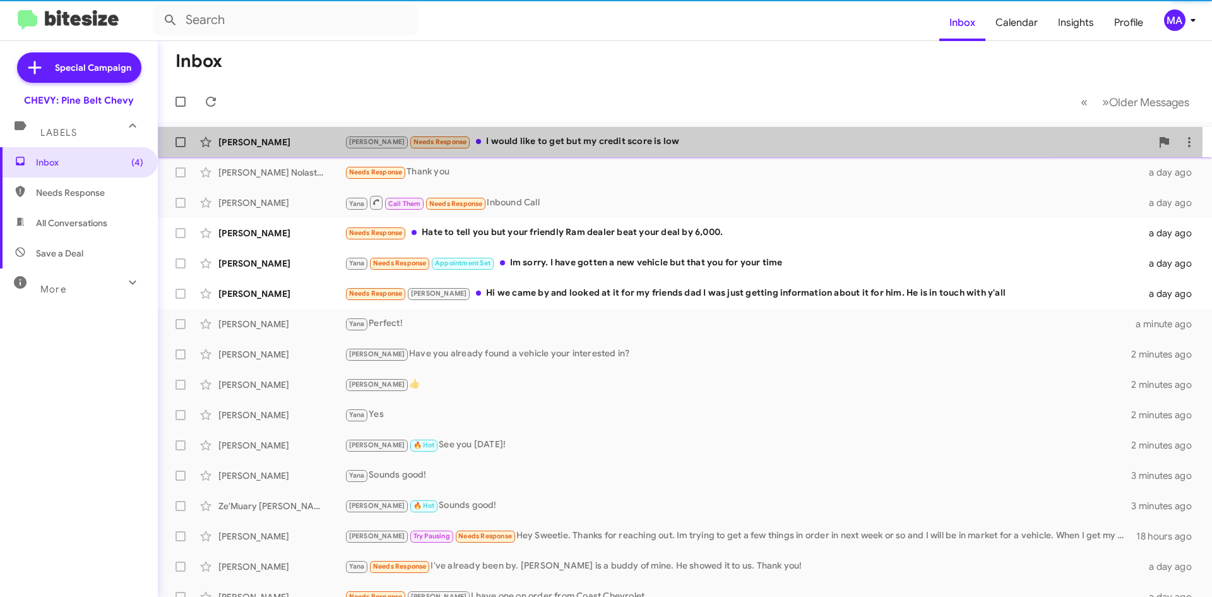
click at [566, 138] on div "[PERSON_NAME] Needs Response I would like to get but my credit score is low" at bounding box center [748, 141] width 807 height 15
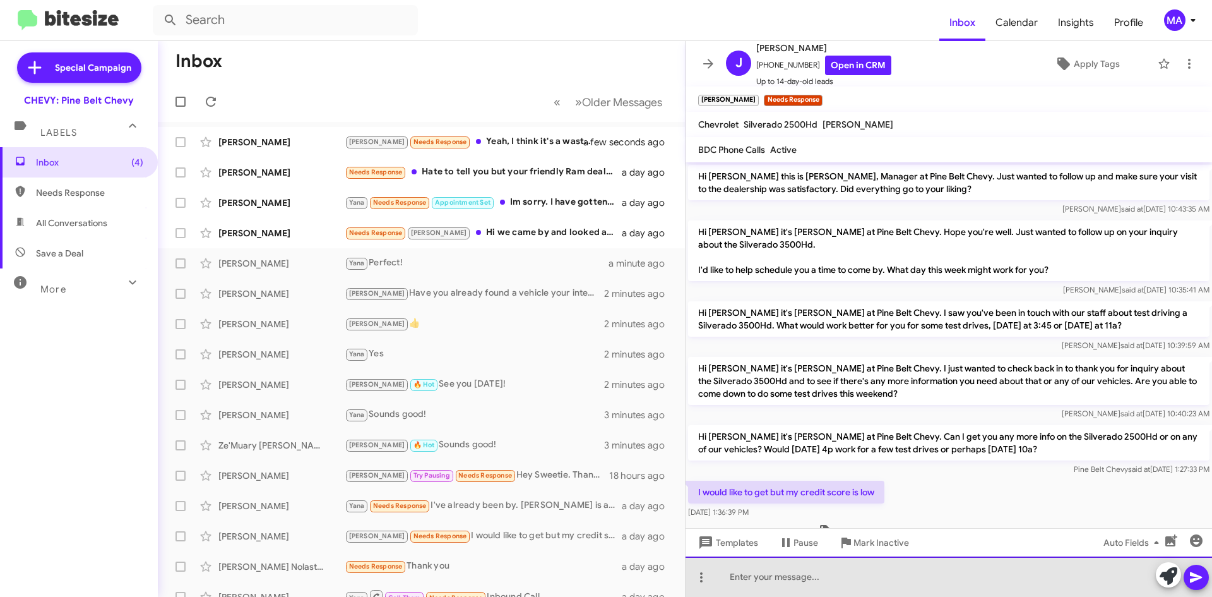
click at [763, 580] on div at bounding box center [949, 576] width 527 height 40
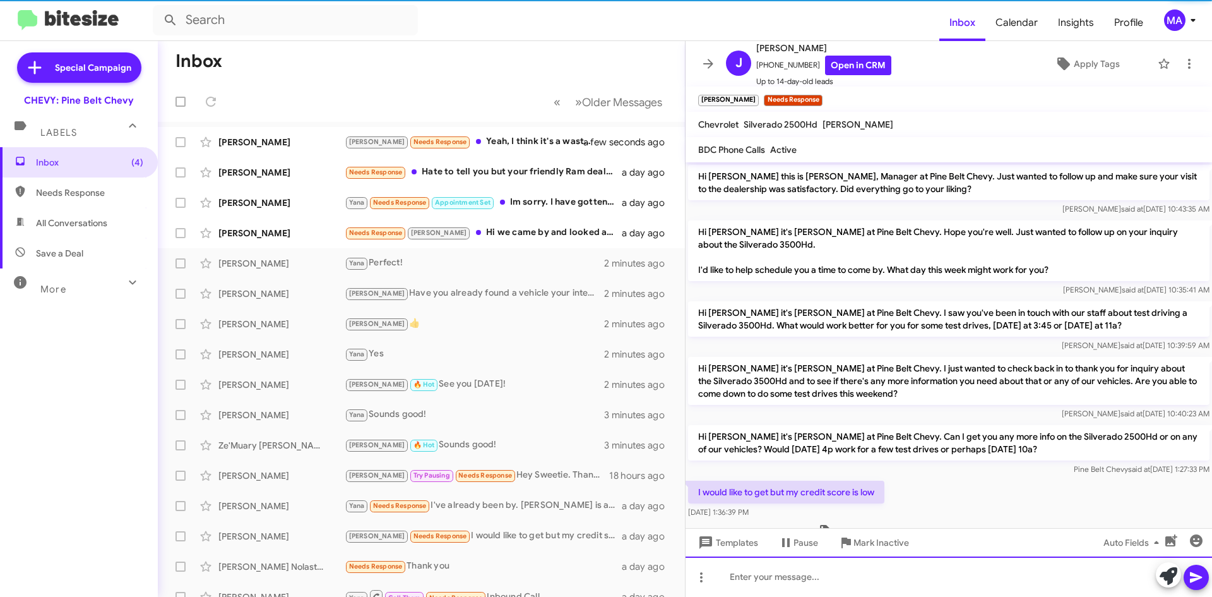
scroll to position [85, 0]
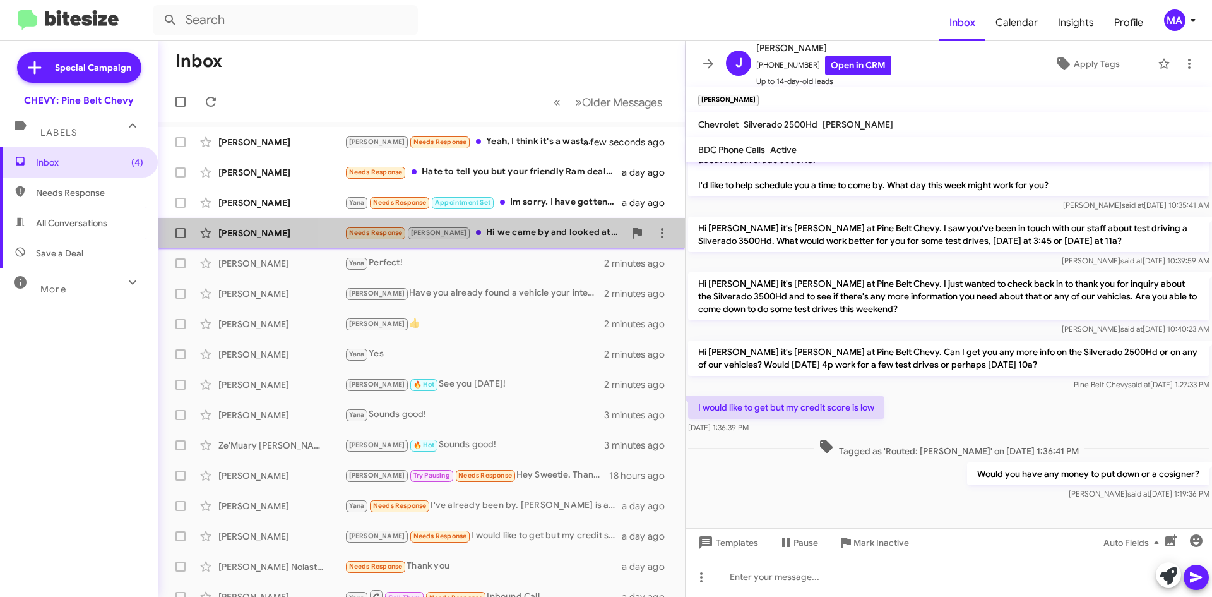
click at [513, 220] on span "[PERSON_NAME] Needs Response [PERSON_NAME] Hi we came by and looked at it for m…" at bounding box center [421, 233] width 527 height 30
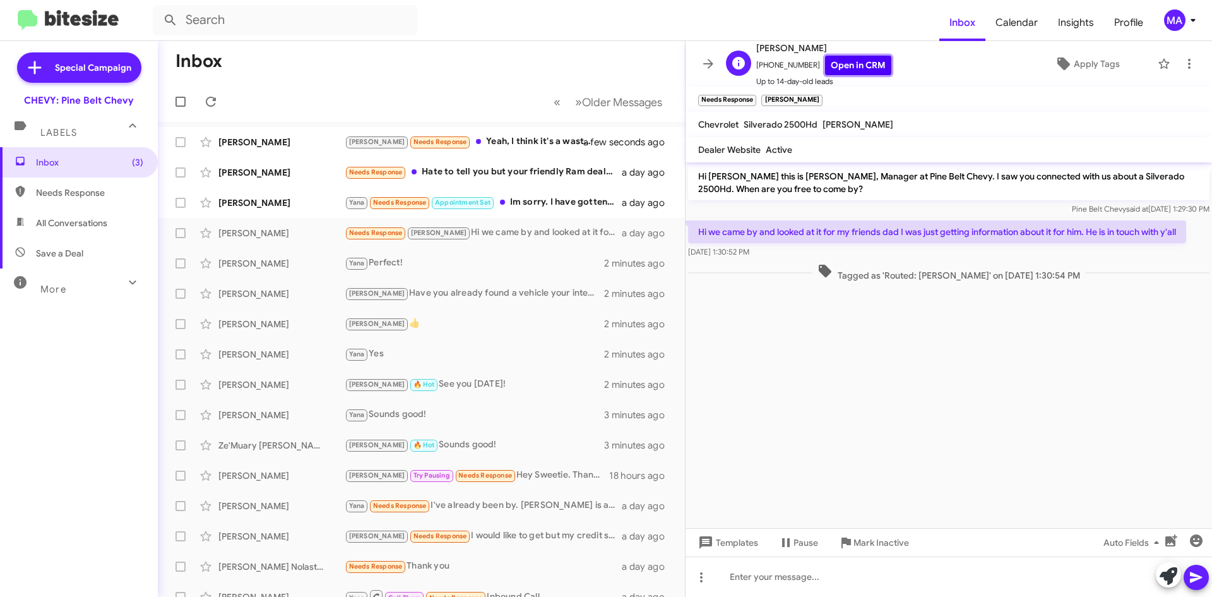
click at [840, 66] on link "Open in CRM" at bounding box center [858, 66] width 66 height 20
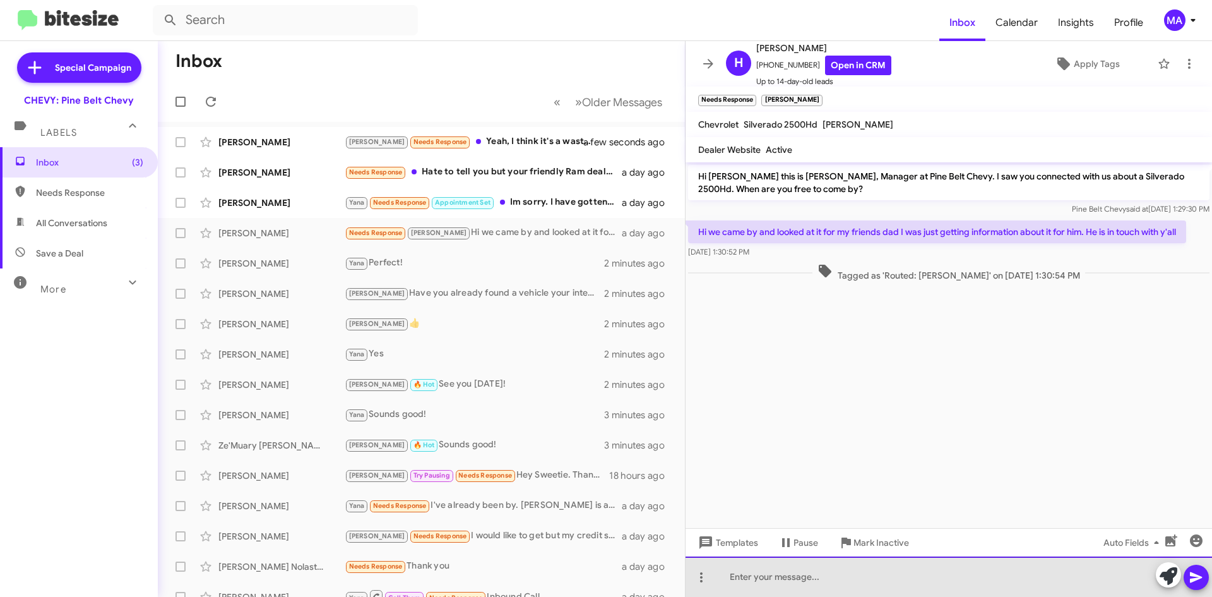
click at [757, 564] on div at bounding box center [949, 576] width 527 height 40
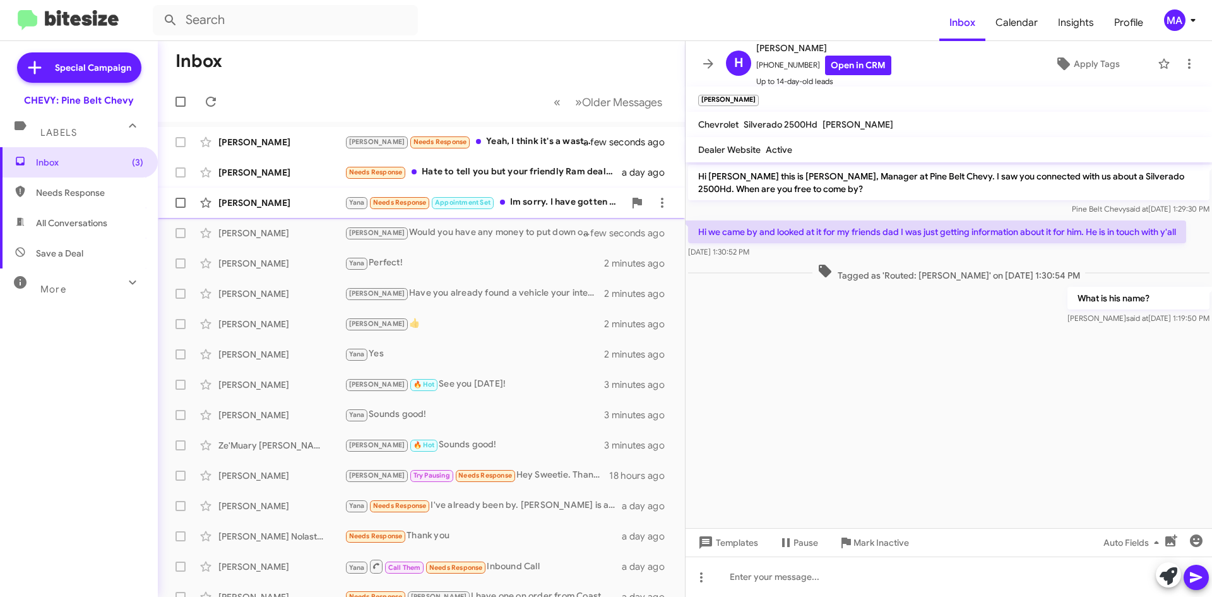
click at [535, 205] on div "[PERSON_NAME] Needs Response Appointment Set Im sorry. I have gotten a new vehi…" at bounding box center [485, 202] width 280 height 15
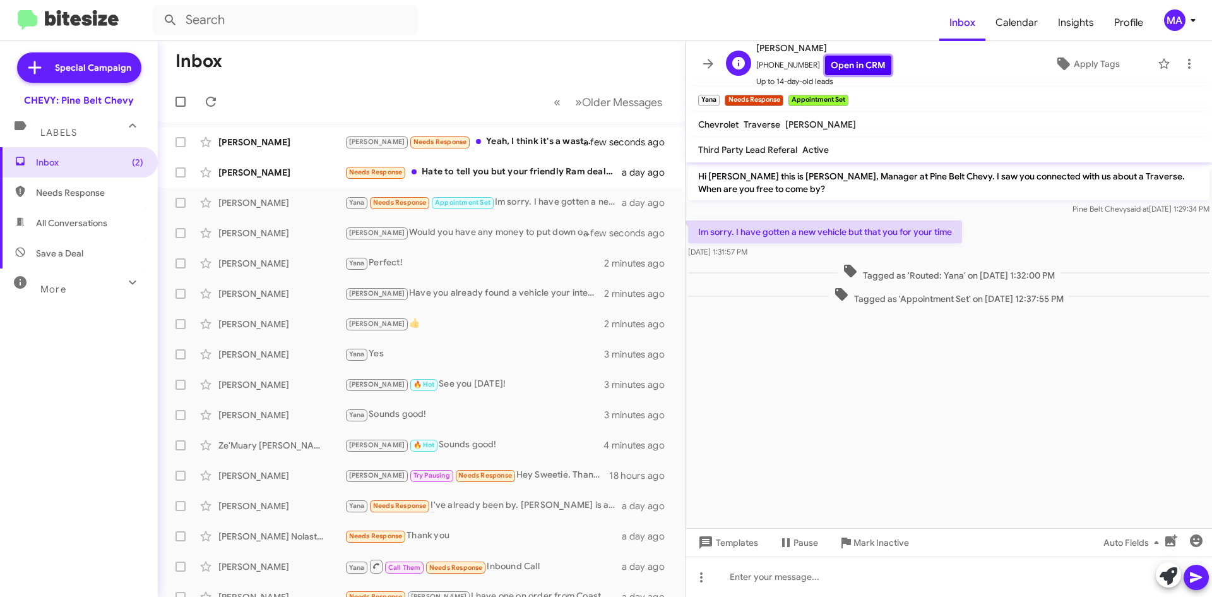
click at [842, 66] on link "Open in CRM" at bounding box center [858, 66] width 66 height 20
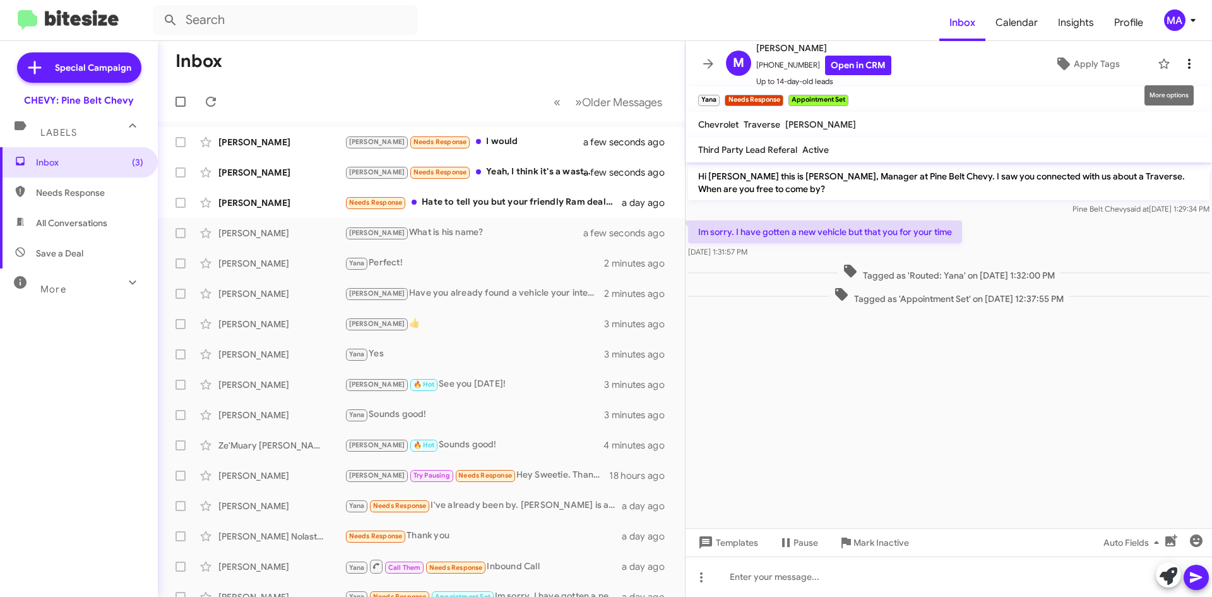
click at [1182, 59] on icon at bounding box center [1189, 63] width 15 height 15
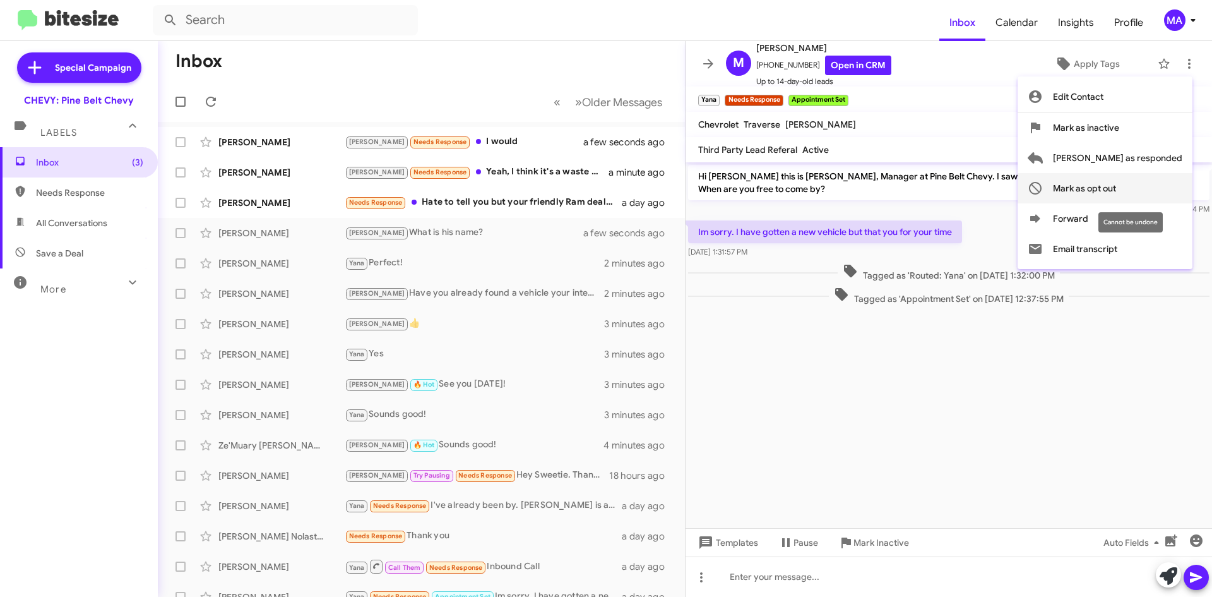
click at [1116, 188] on span "Mark as opt out" at bounding box center [1084, 188] width 63 height 30
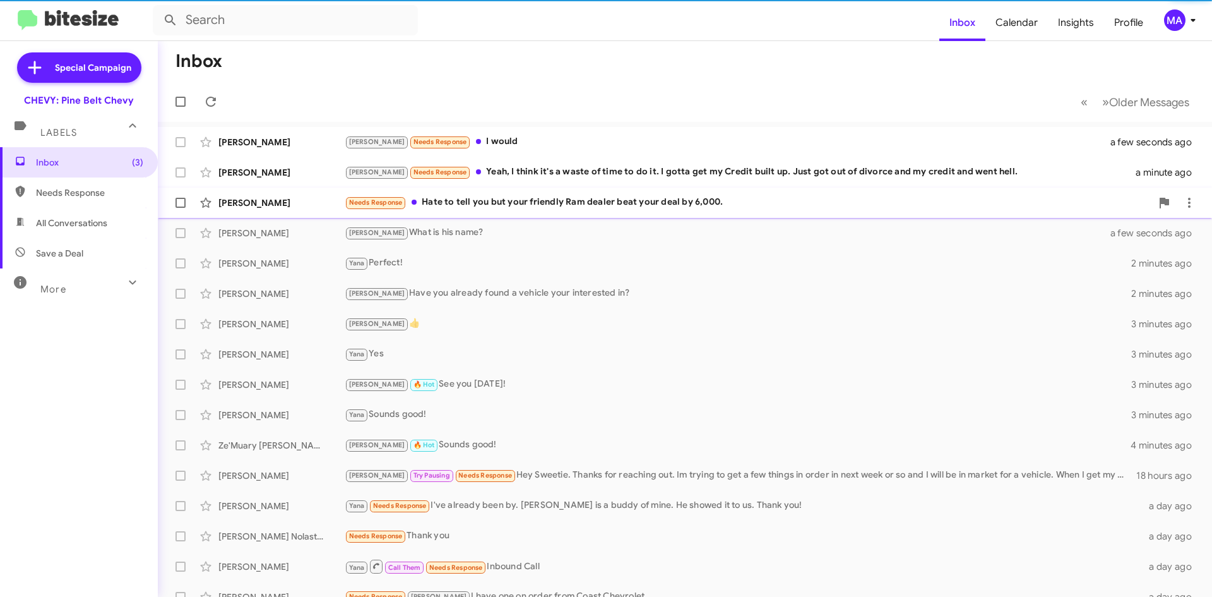
click at [542, 194] on div "[PERSON_NAME] Needs Response Hate to tell you but your friendly Ram dealer beat…" at bounding box center [685, 202] width 1034 height 25
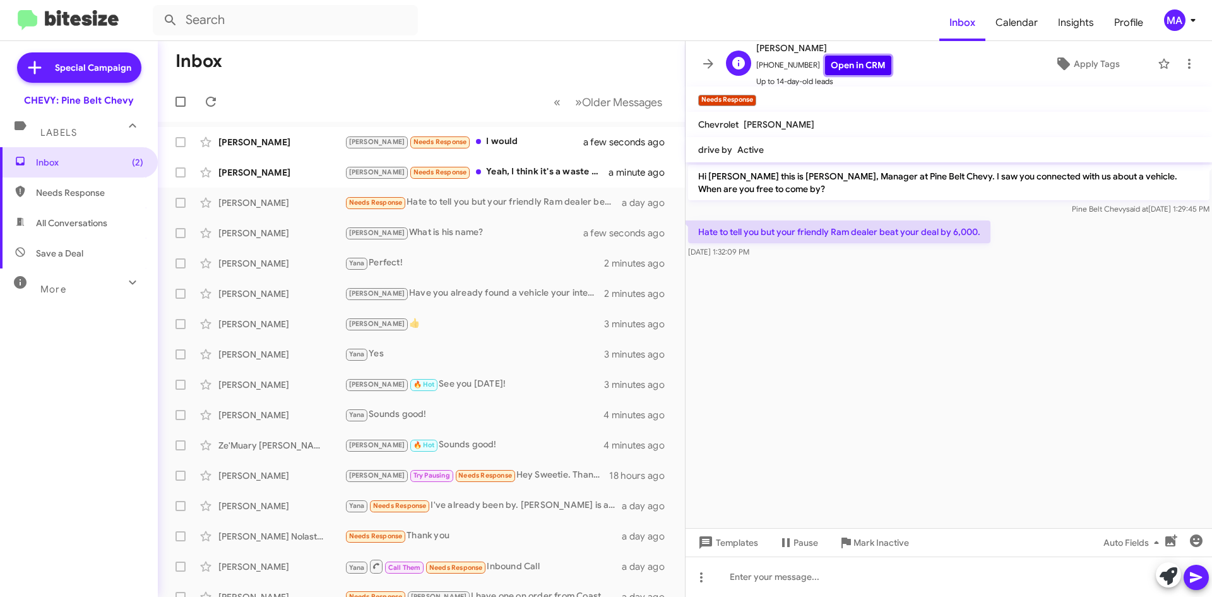
click at [845, 69] on link "Open in CRM" at bounding box center [858, 66] width 66 height 20
click at [1182, 63] on icon at bounding box center [1189, 63] width 15 height 15
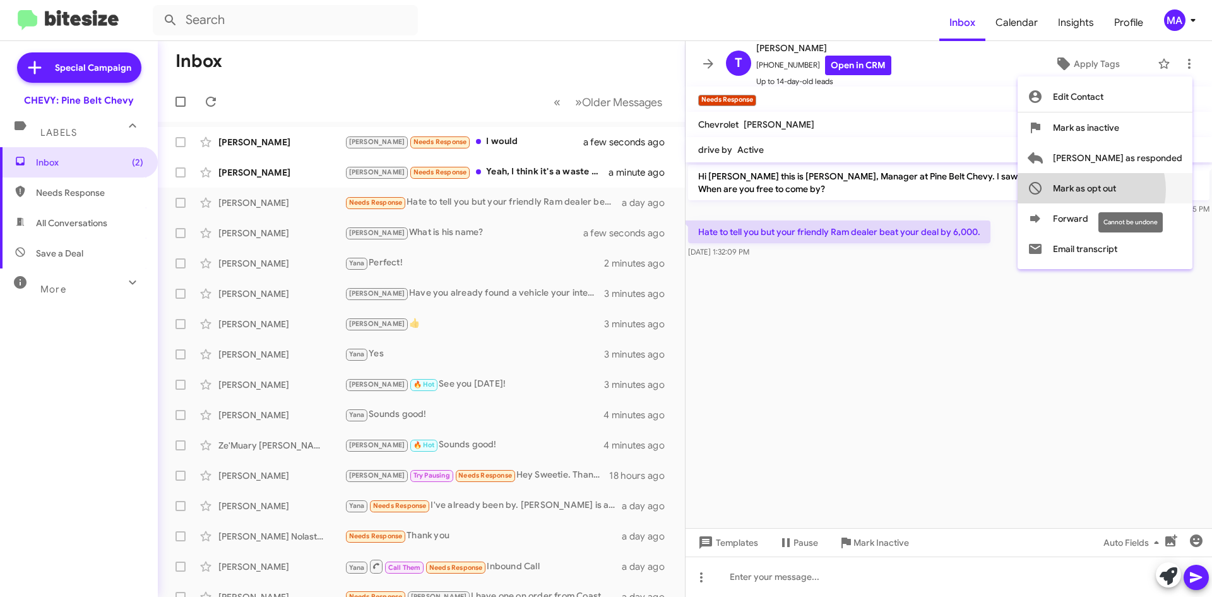
click at [1116, 189] on span "Mark as opt out" at bounding box center [1084, 188] width 63 height 30
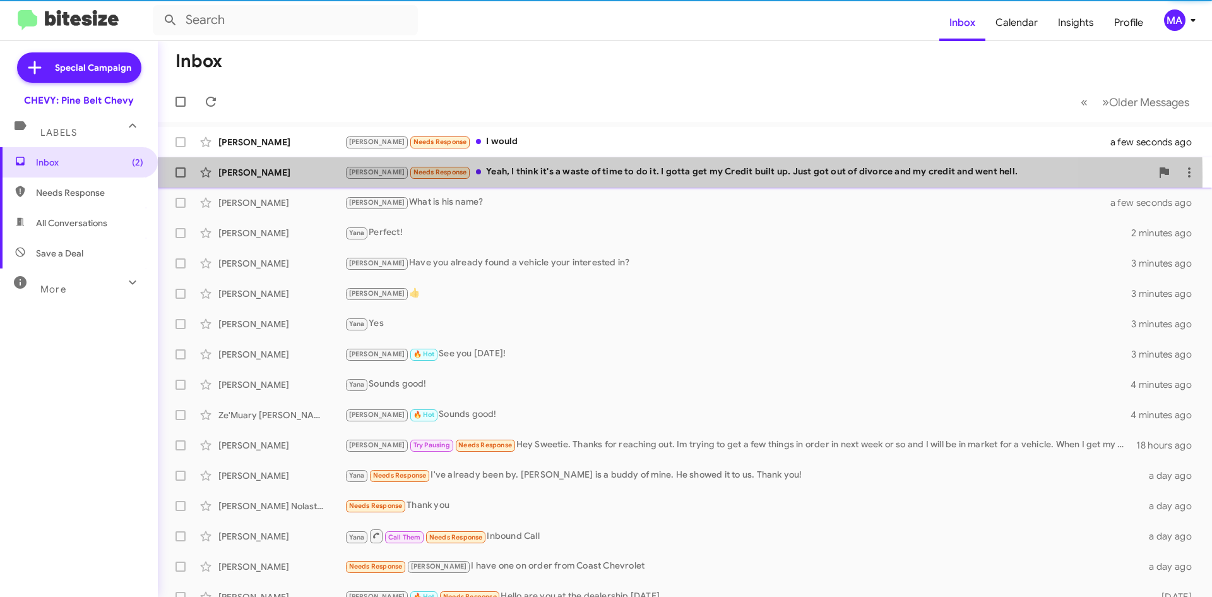
click at [579, 176] on div "[PERSON_NAME] Needs Response Yeah, I think it's a waste of time to do it. I got…" at bounding box center [748, 172] width 807 height 15
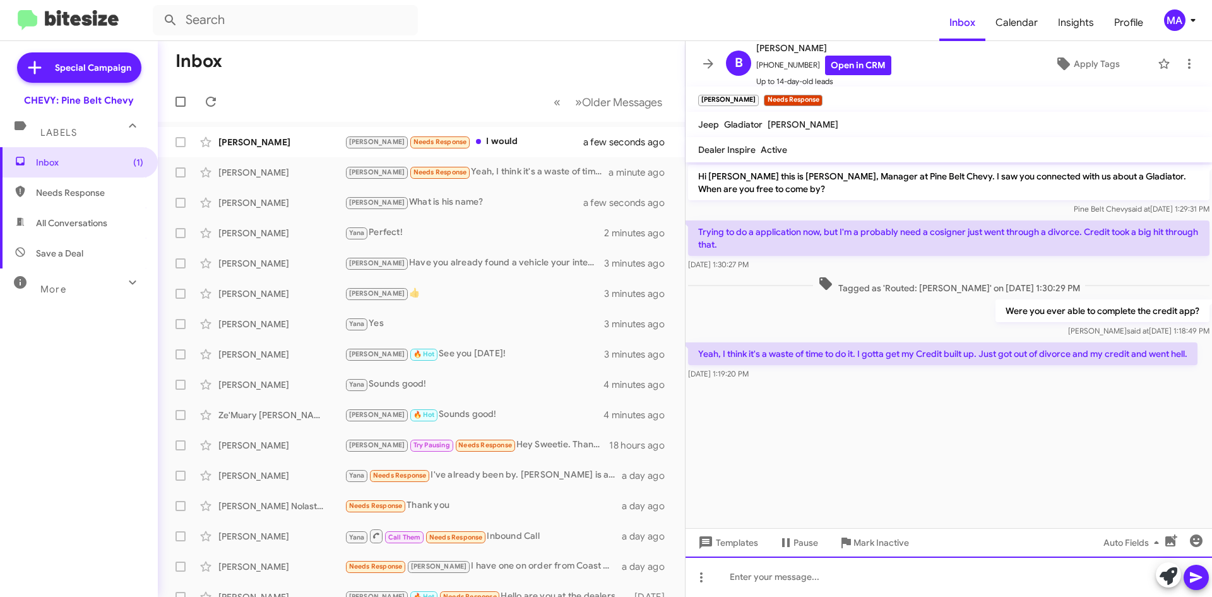
click at [752, 586] on div at bounding box center [949, 576] width 527 height 40
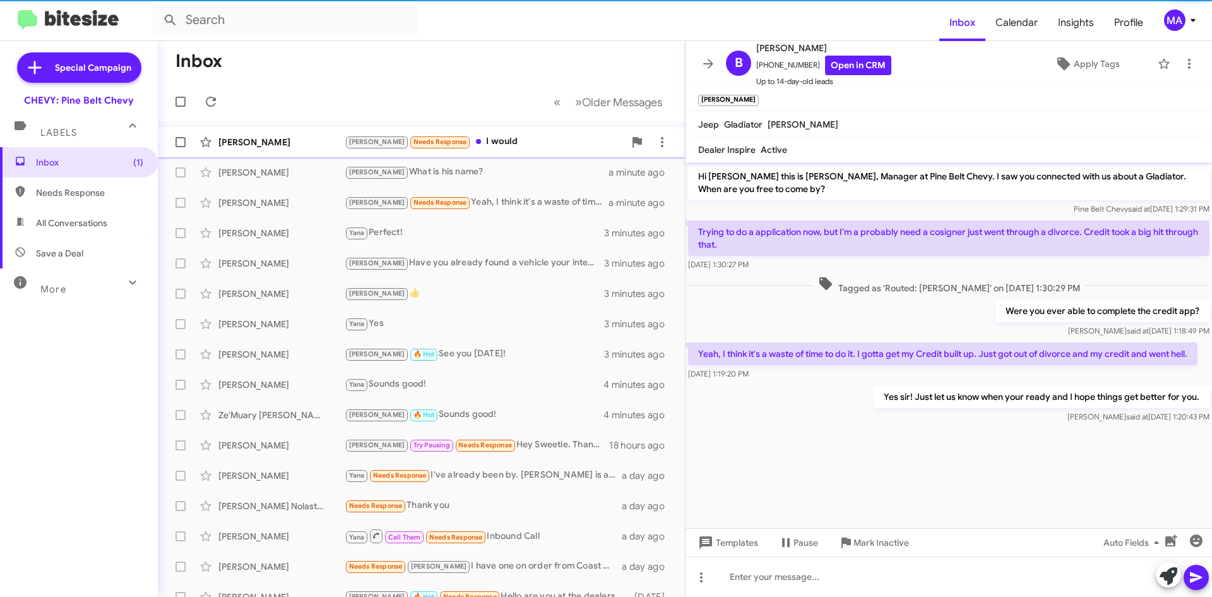
click at [472, 144] on div "[PERSON_NAME] Needs Response I would" at bounding box center [485, 141] width 280 height 15
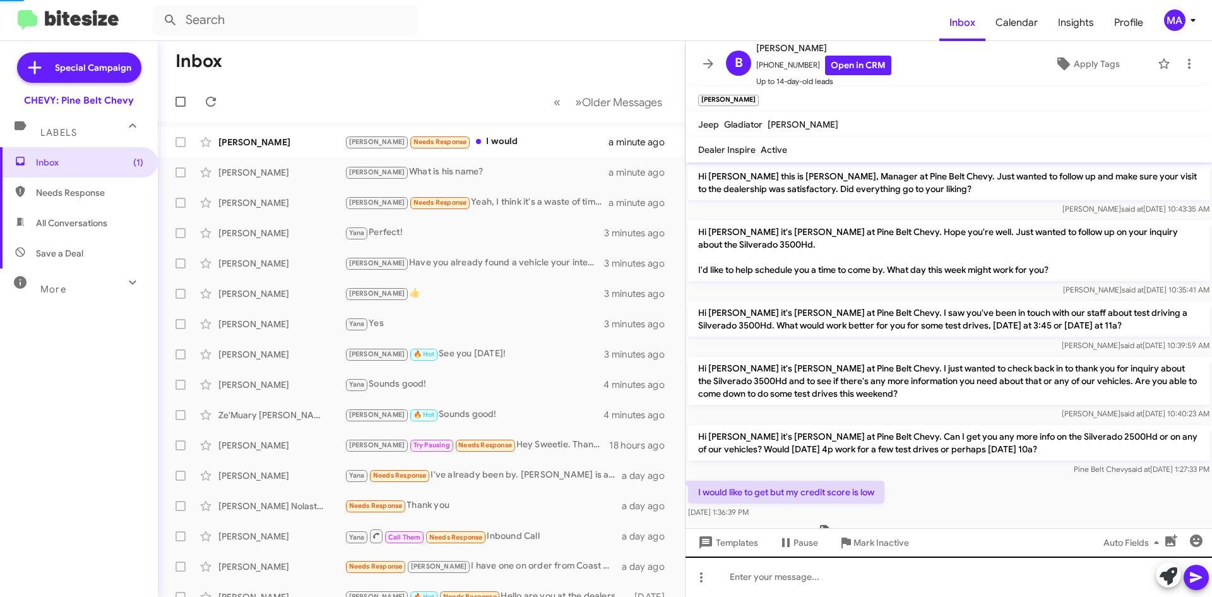
scroll to position [131, 0]
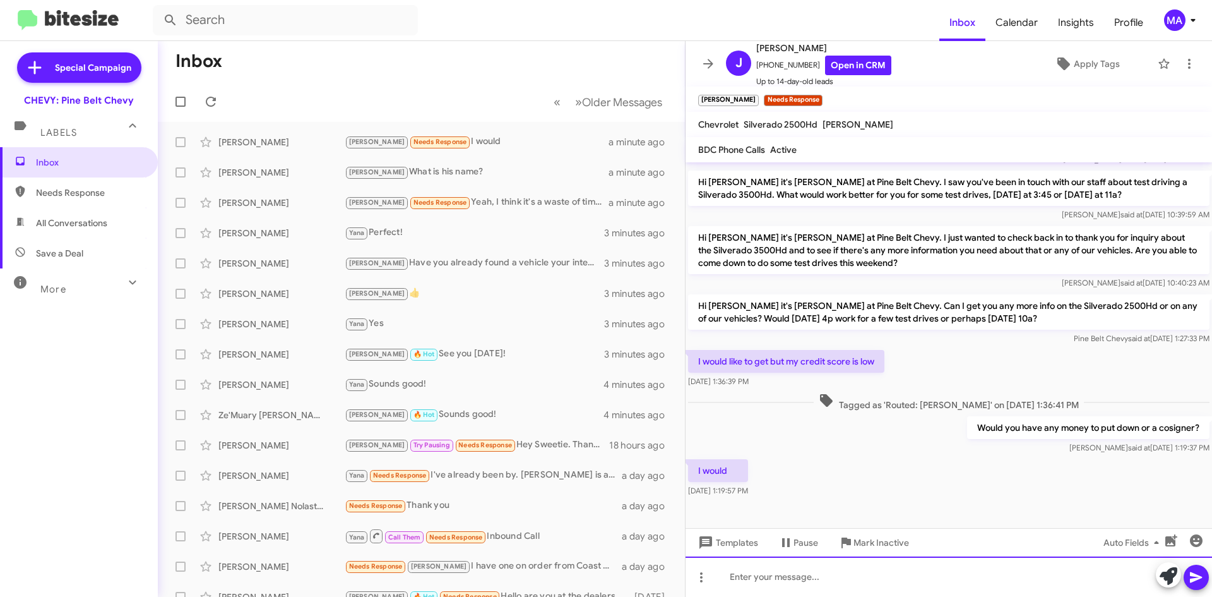
click at [821, 586] on div at bounding box center [949, 576] width 527 height 40
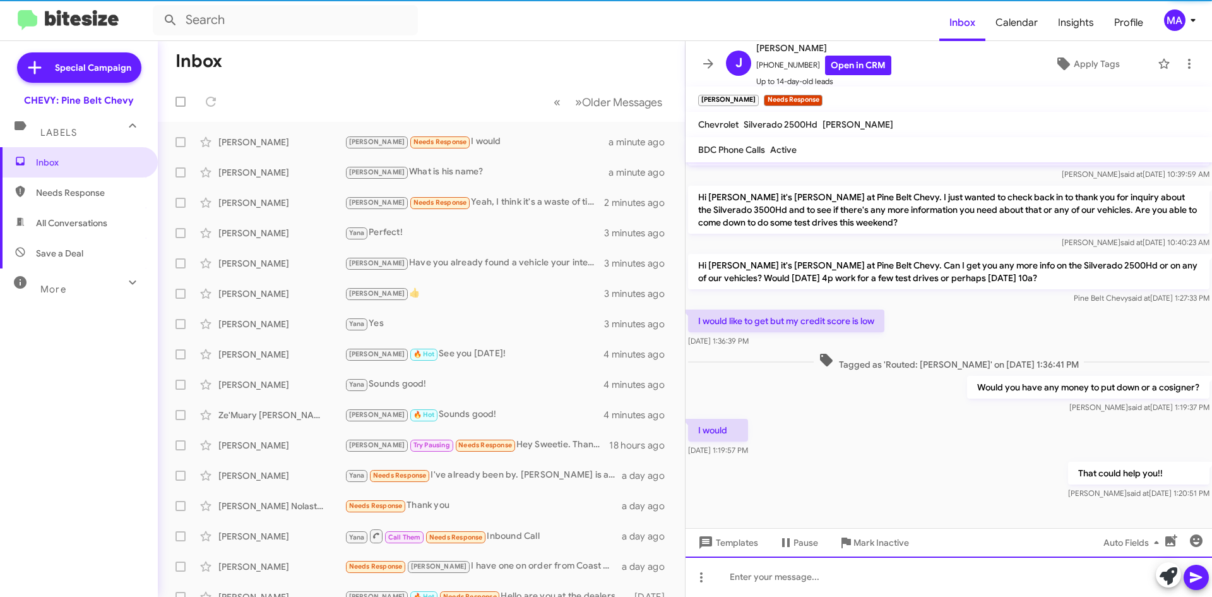
scroll to position [177, 0]
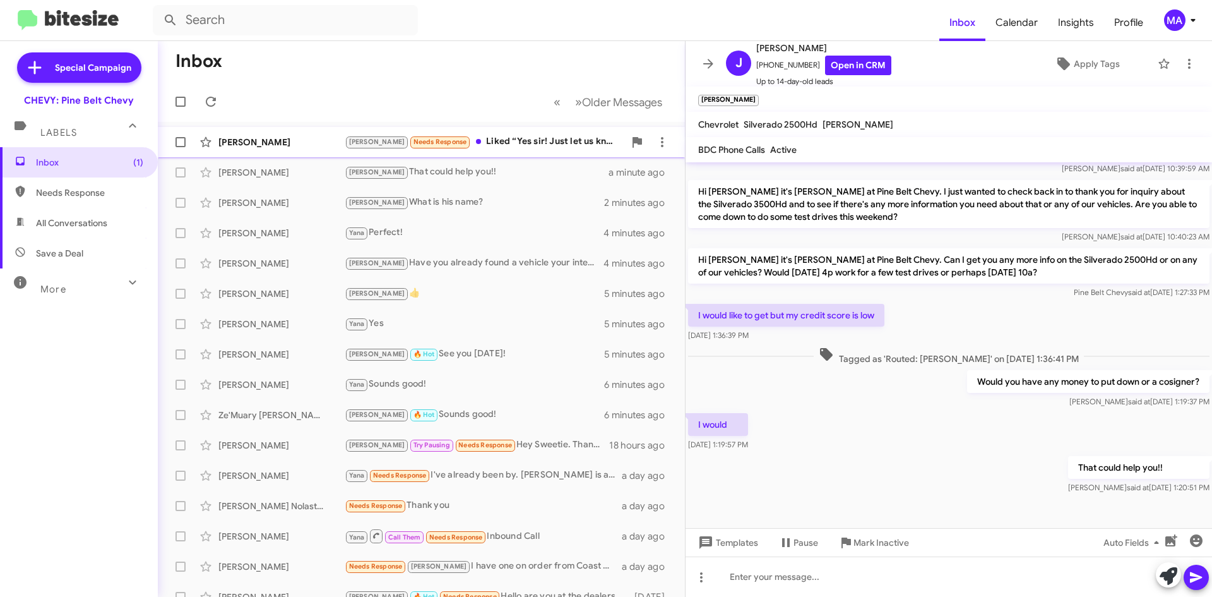
click at [482, 134] on div "[PERSON_NAME] Sr [PERSON_NAME] Needs Response Liked “Yes sir! Just let us know …" at bounding box center [421, 141] width 507 height 25
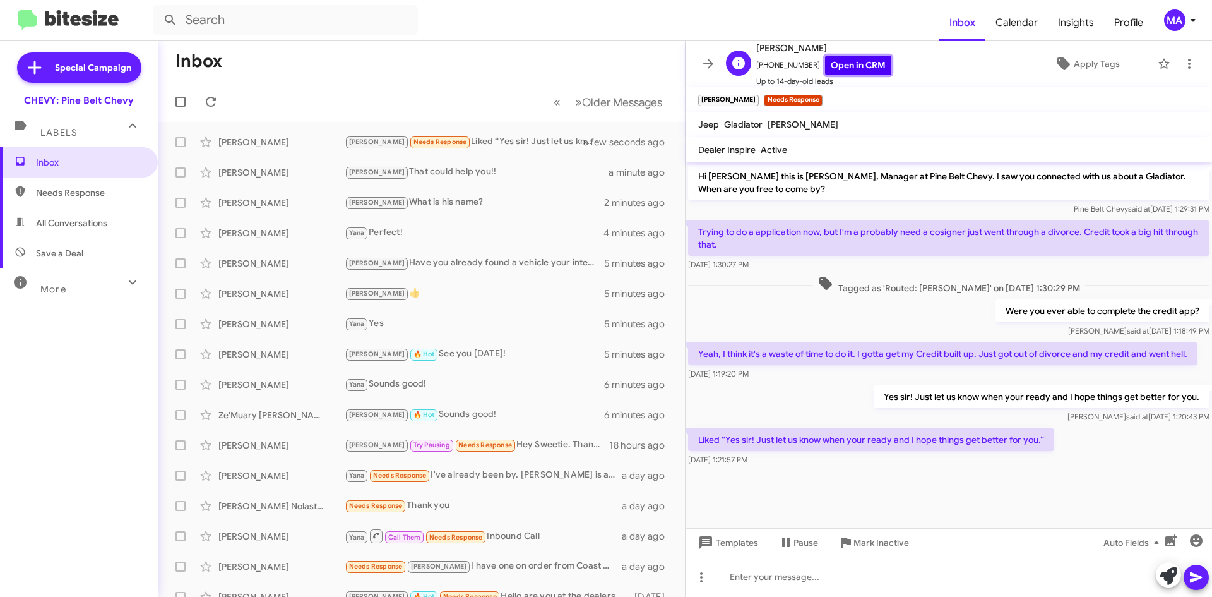
click at [859, 66] on link "Open in CRM" at bounding box center [858, 66] width 66 height 20
click at [1182, 59] on icon at bounding box center [1189, 63] width 15 height 15
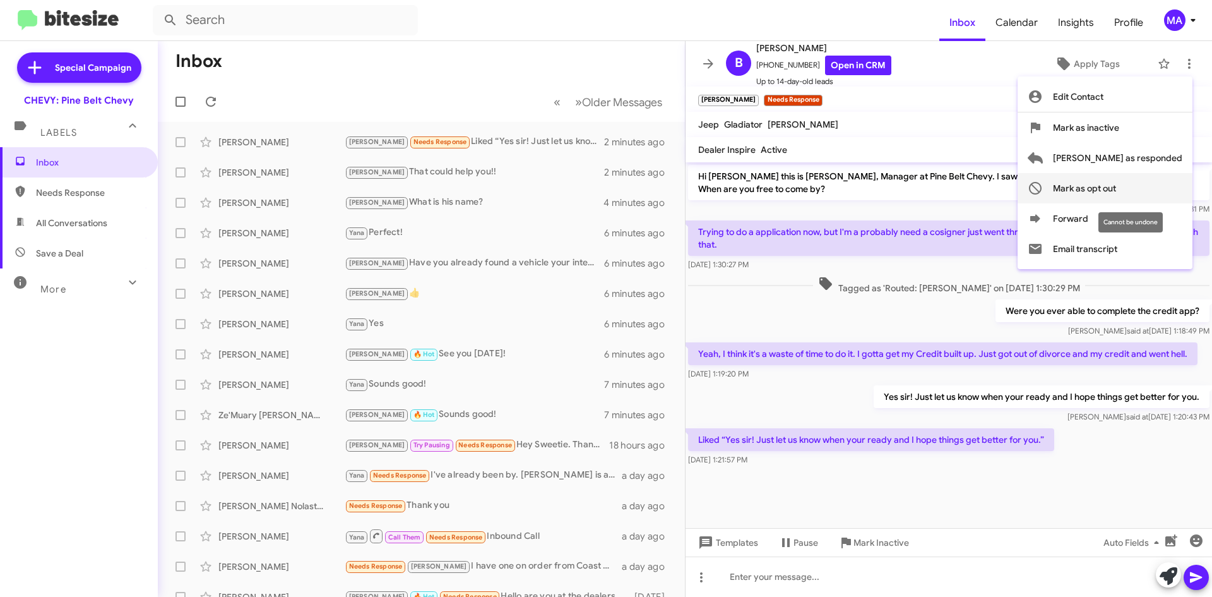
click at [1116, 188] on span "Mark as opt out" at bounding box center [1084, 188] width 63 height 30
